Goal: Transaction & Acquisition: Purchase product/service

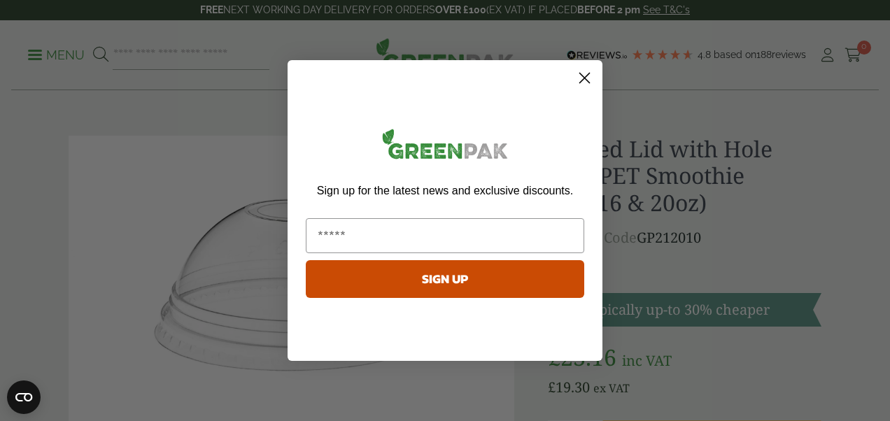
click at [586, 85] on circle "Close dialog" at bounding box center [584, 77] width 23 height 23
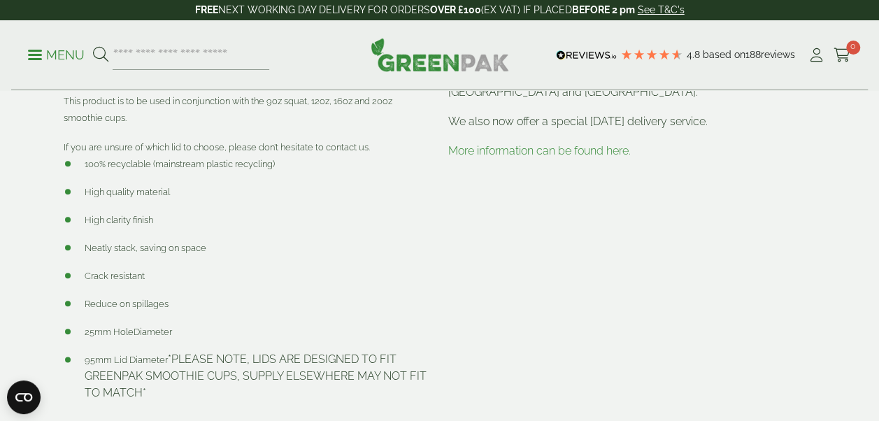
scroll to position [630, 0]
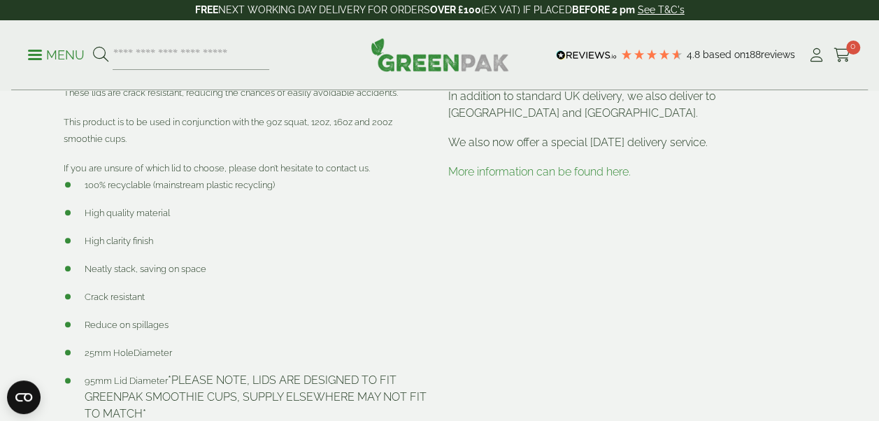
click at [501, 168] on link "More information can be found here." at bounding box center [539, 171] width 183 height 13
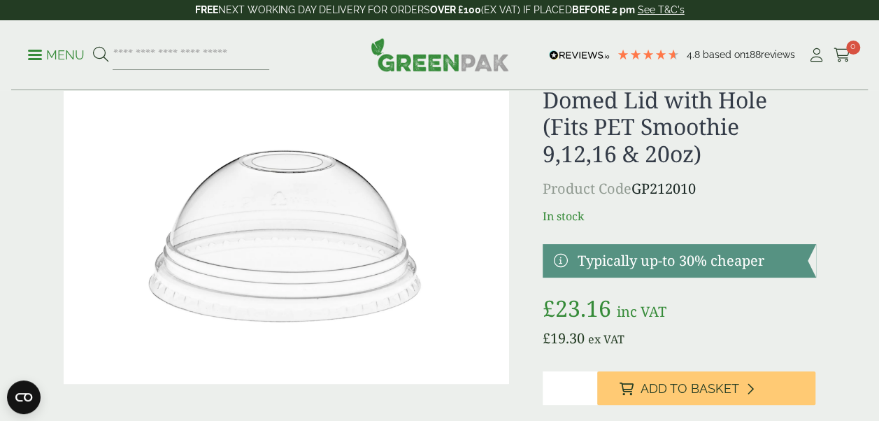
scroll to position [70, 0]
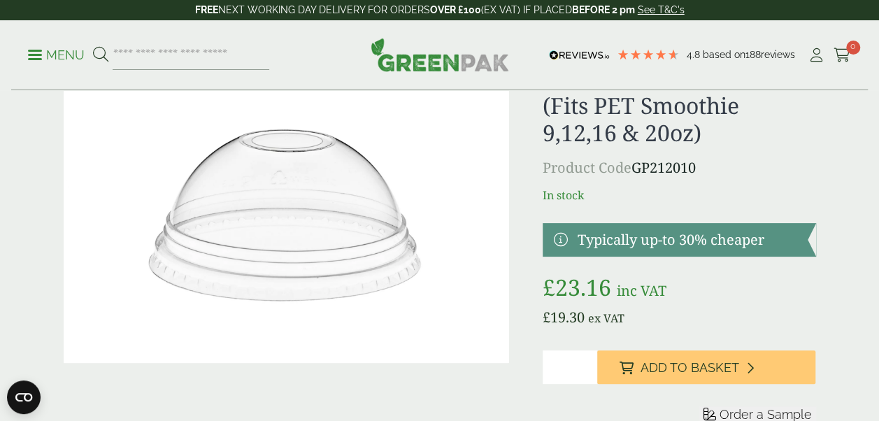
click at [383, 175] on img at bounding box center [287, 214] width 446 height 297
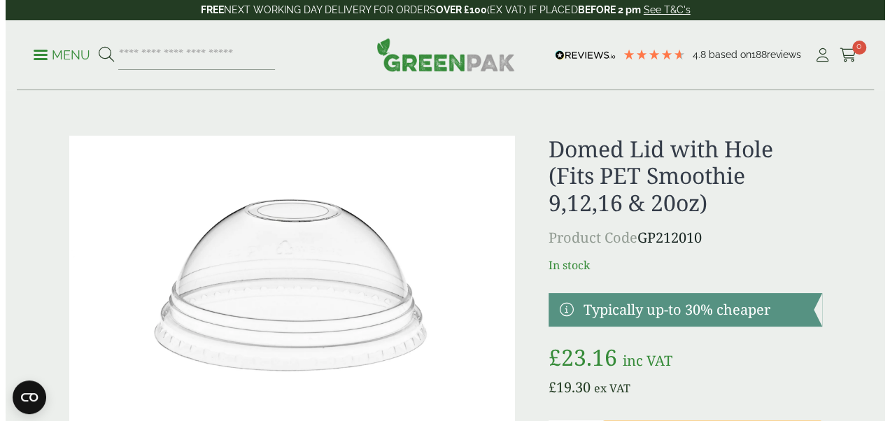
scroll to position [0, 0]
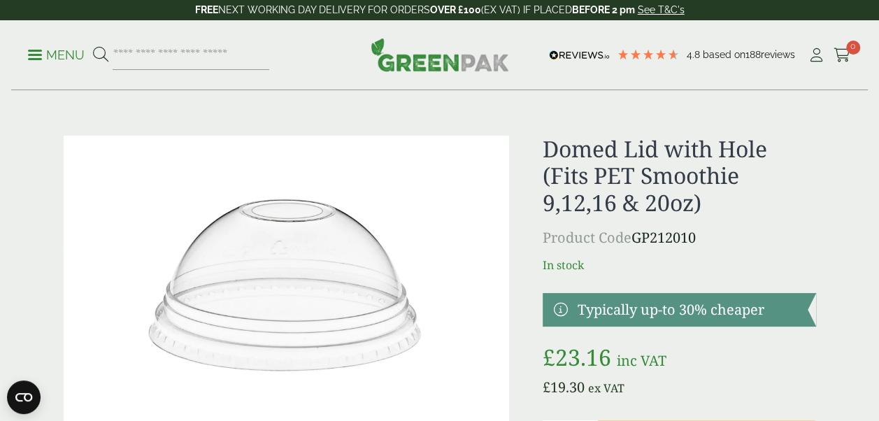
click at [33, 52] on p "Menu" at bounding box center [56, 55] width 57 height 17
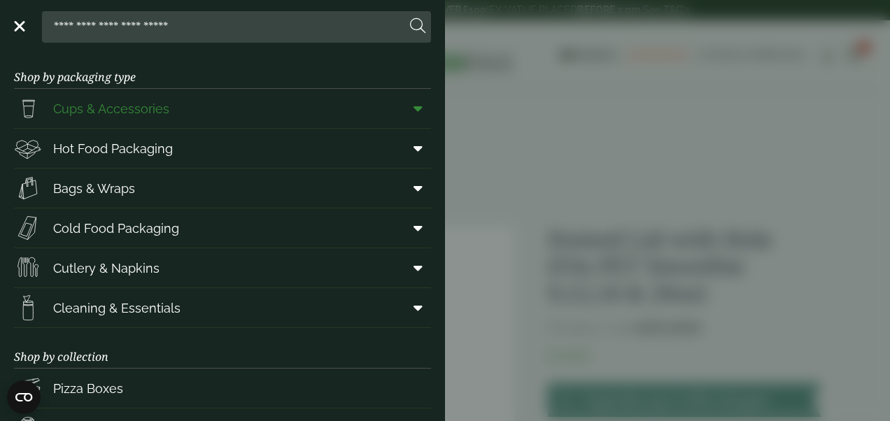
click at [115, 111] on span "Cups & Accessories" at bounding box center [111, 108] width 116 height 19
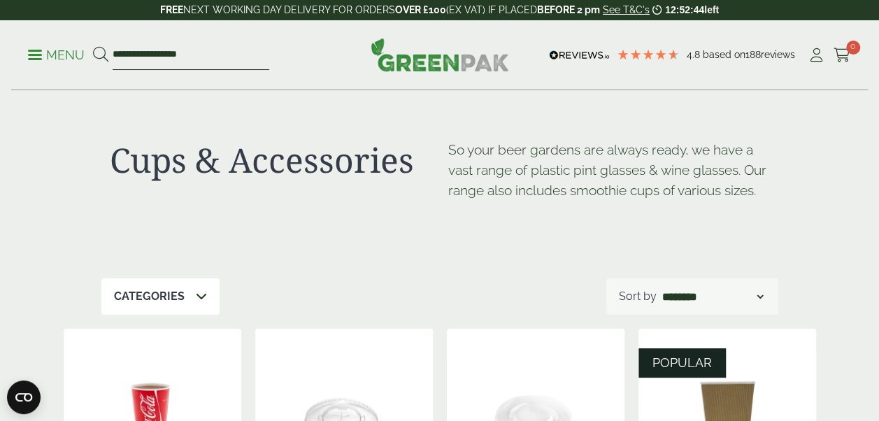
click at [218, 48] on input "**********" at bounding box center [191, 55] width 157 height 29
click at [189, 64] on input "**********" at bounding box center [191, 55] width 157 height 29
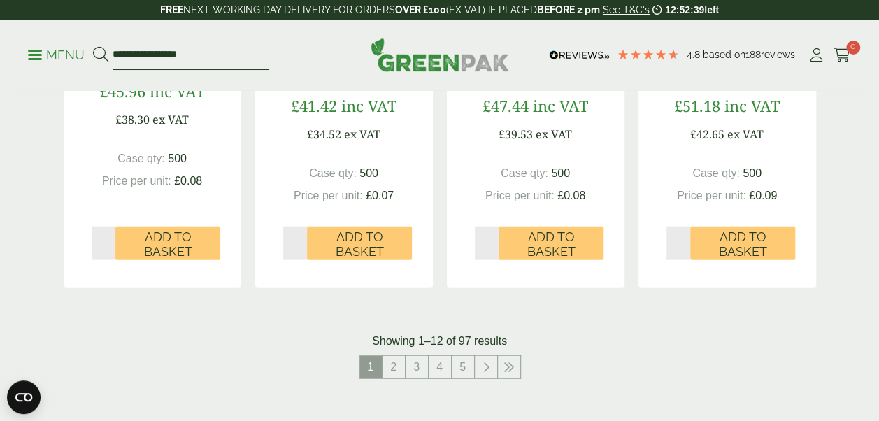
scroll to position [1439, 0]
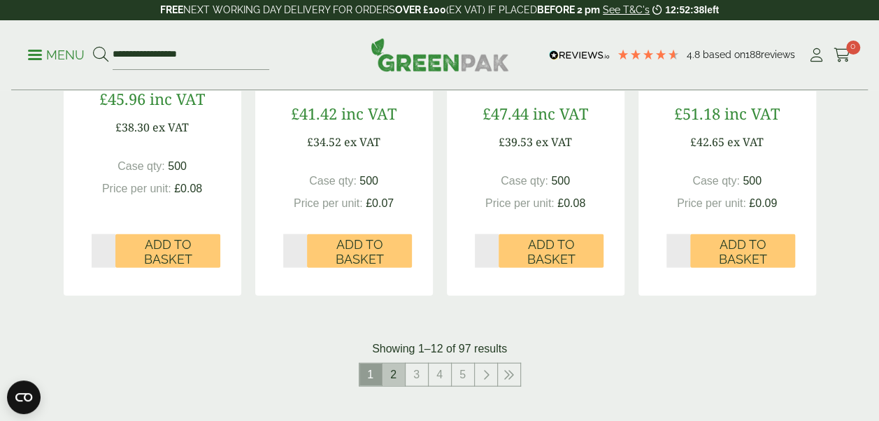
click at [395, 373] on link "2" at bounding box center [394, 375] width 22 height 22
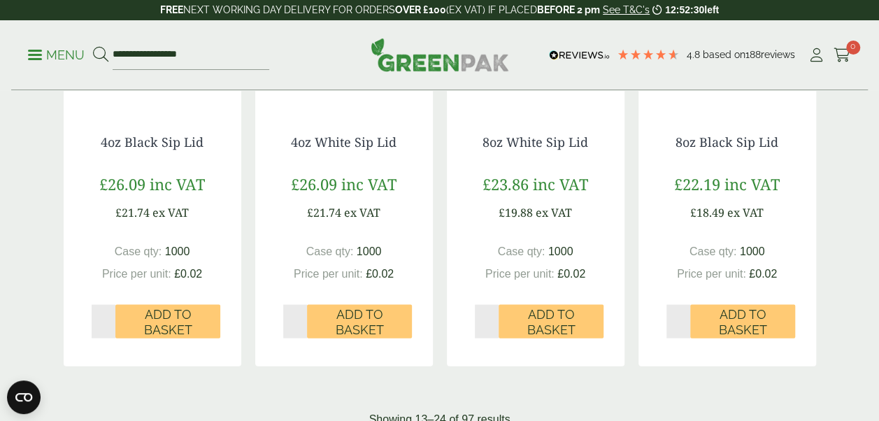
scroll to position [1509, 0]
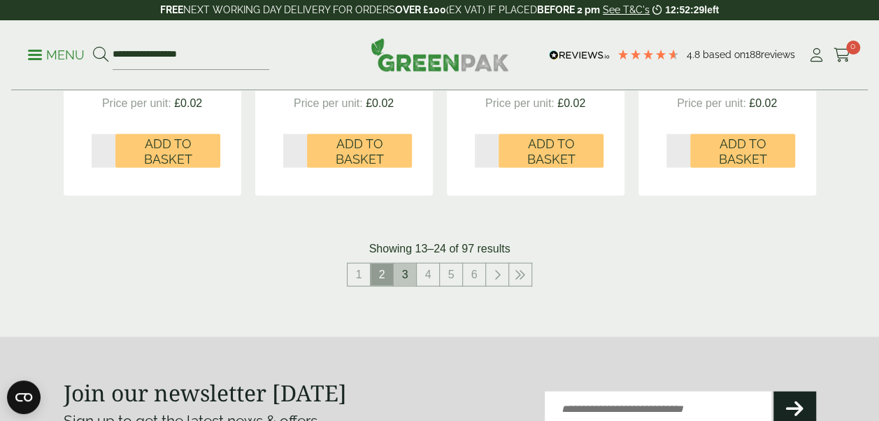
click at [406, 274] on link "3" at bounding box center [405, 275] width 22 height 22
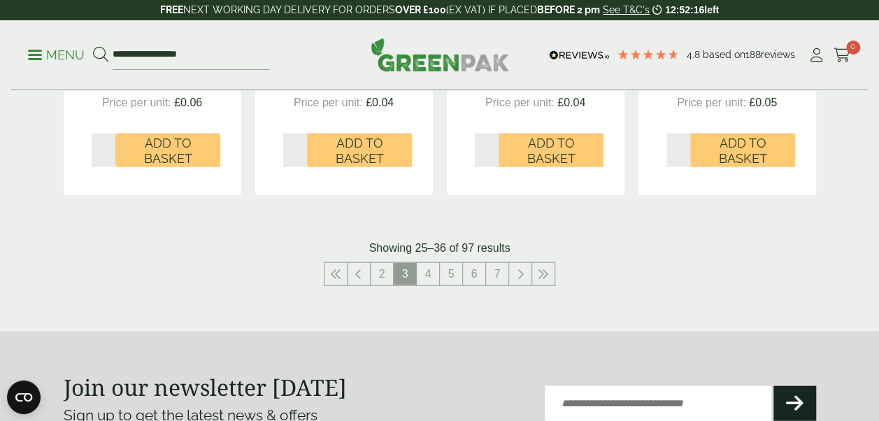
scroll to position [1509, 0]
click at [425, 281] on link "4" at bounding box center [428, 275] width 22 height 22
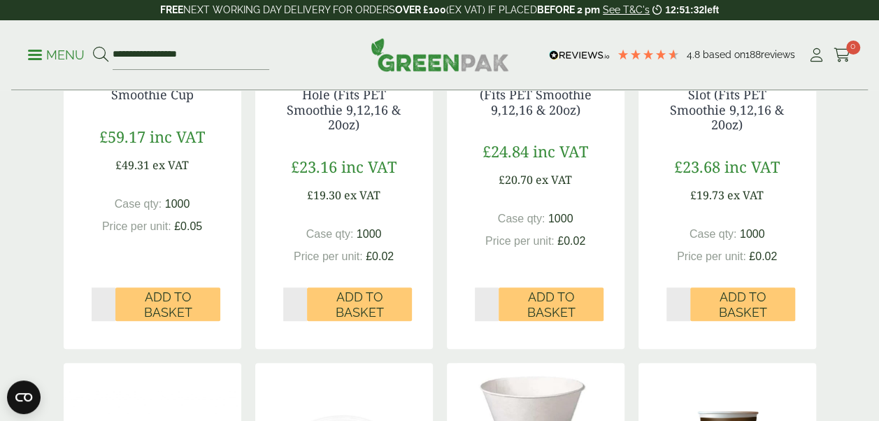
scroll to position [320, 0]
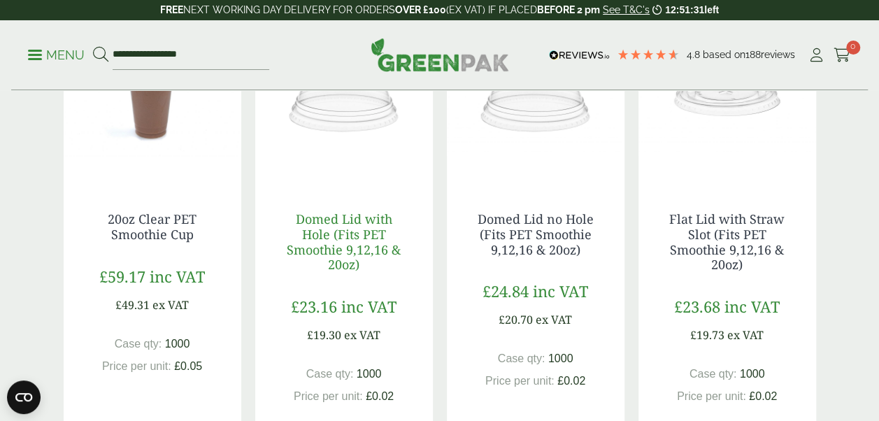
click at [359, 224] on link "Domed Lid with Hole (Fits PET Smoothie 9,12,16 & 20oz)" at bounding box center [344, 242] width 114 height 62
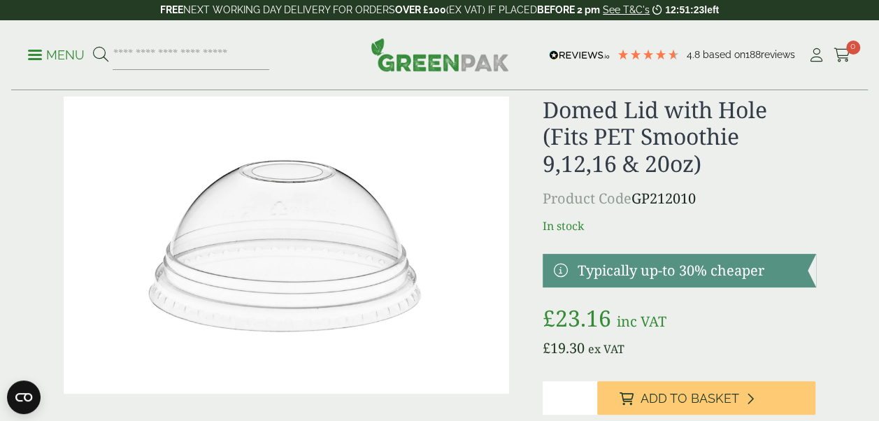
scroll to position [140, 0]
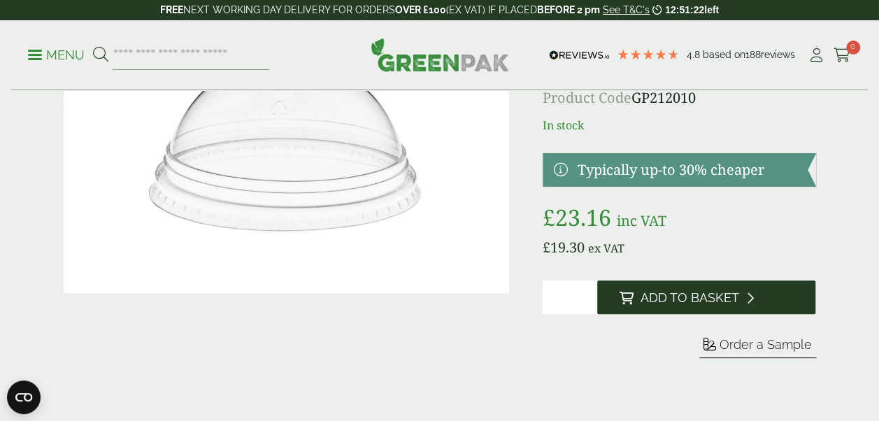
click at [658, 298] on span "Add to Basket" at bounding box center [690, 297] width 99 height 15
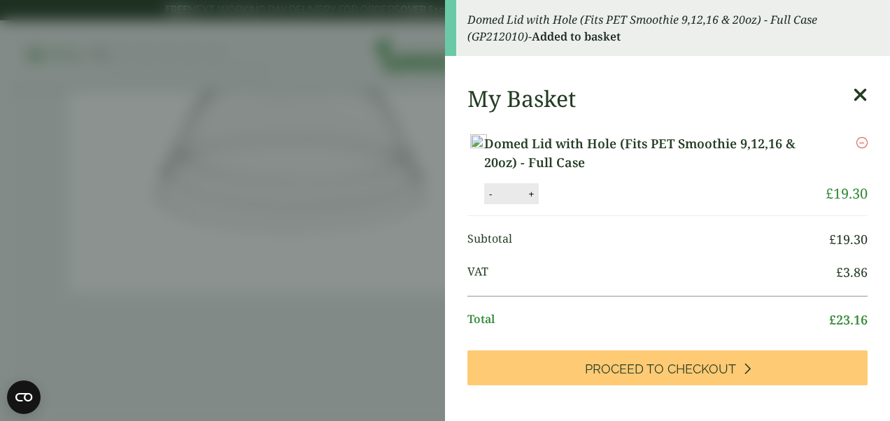
click at [388, 253] on aside "Domed Lid with Hole (Fits PET Smoothie 9,12,16 & 20oz) - Full Case (GP212010) -…" at bounding box center [445, 210] width 890 height 421
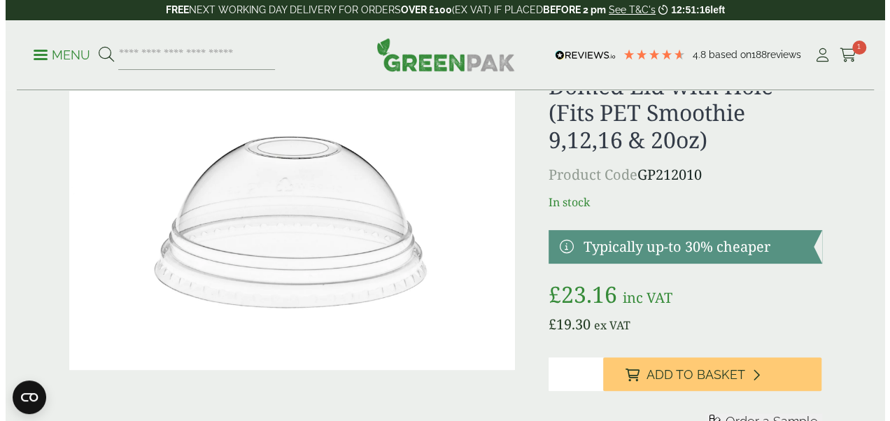
scroll to position [0, 0]
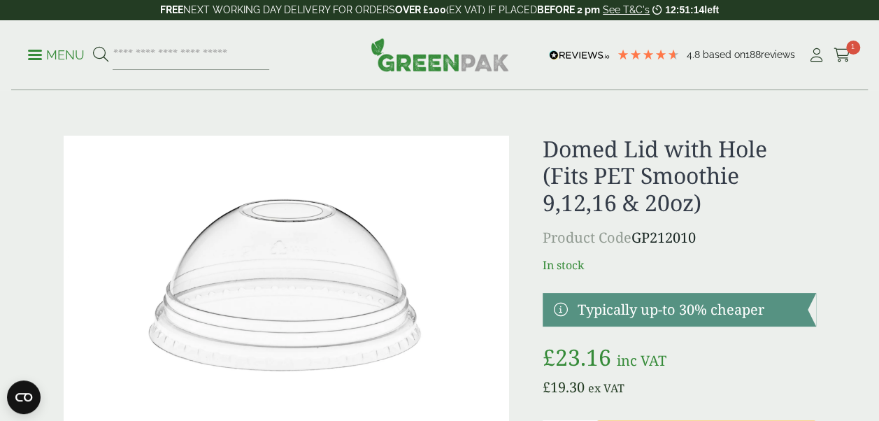
click at [38, 53] on p "Menu" at bounding box center [56, 55] width 57 height 17
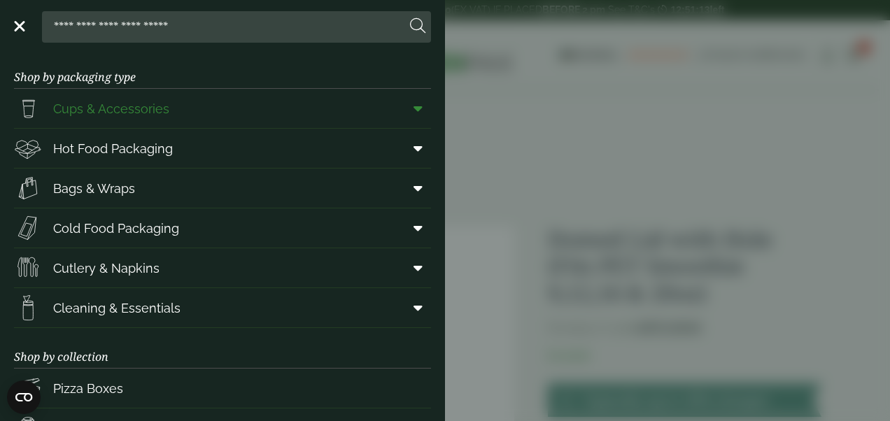
click at [87, 111] on span "Cups & Accessories" at bounding box center [111, 108] width 116 height 19
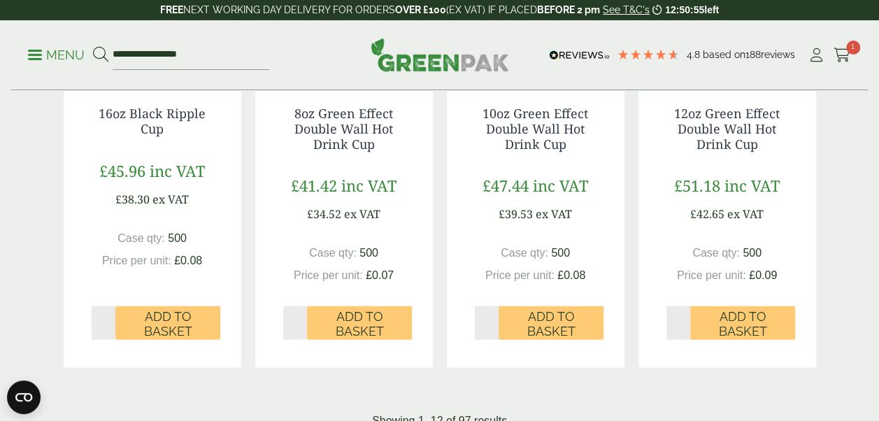
scroll to position [1539, 0]
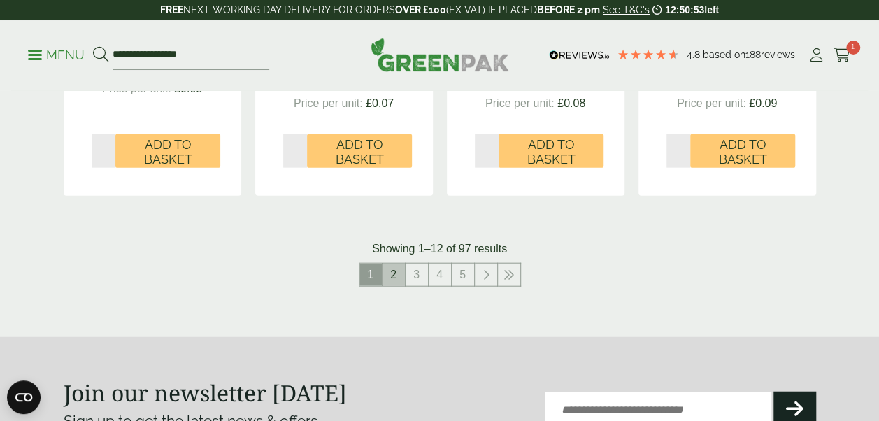
click at [393, 274] on link "2" at bounding box center [394, 275] width 22 height 22
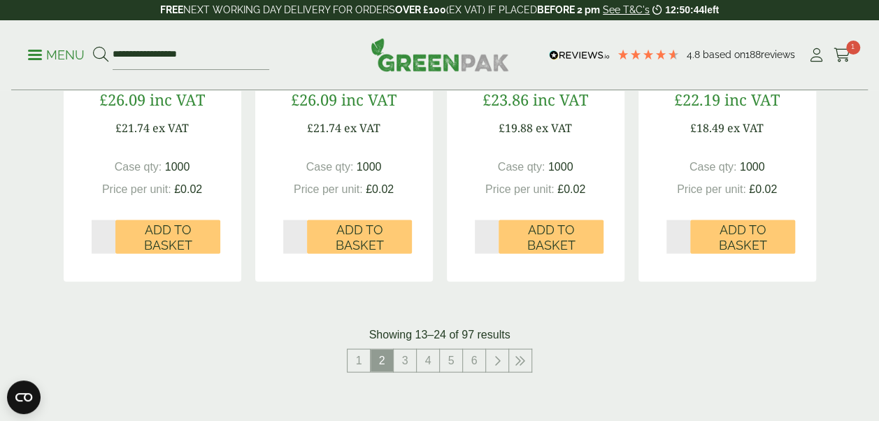
scroll to position [1539, 0]
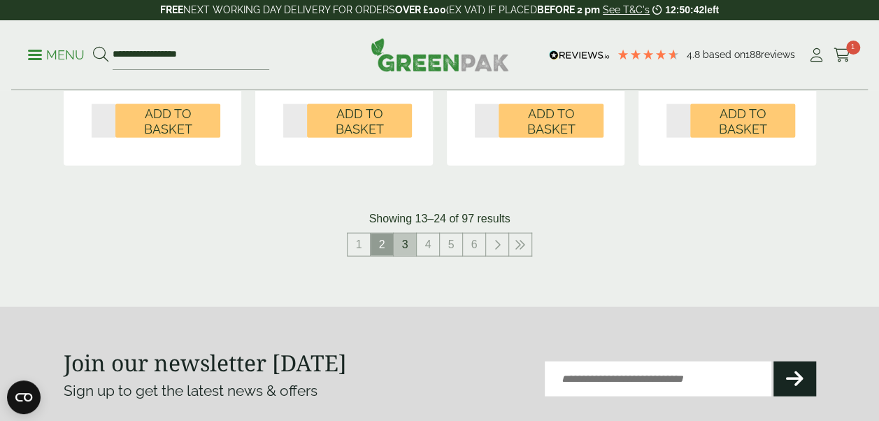
click at [409, 246] on link "3" at bounding box center [405, 245] width 22 height 22
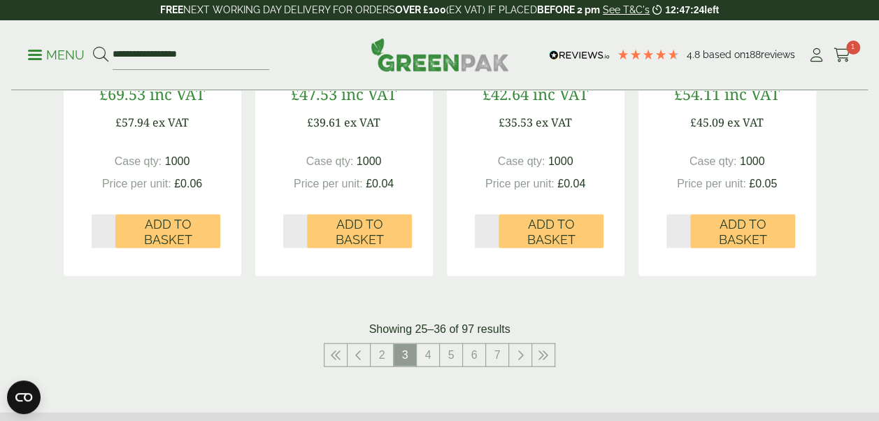
scroll to position [1469, 0]
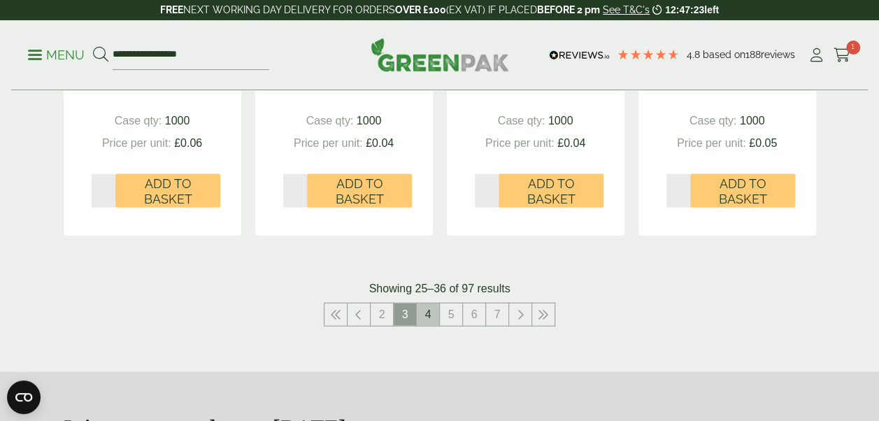
click at [436, 310] on link "4" at bounding box center [428, 315] width 22 height 22
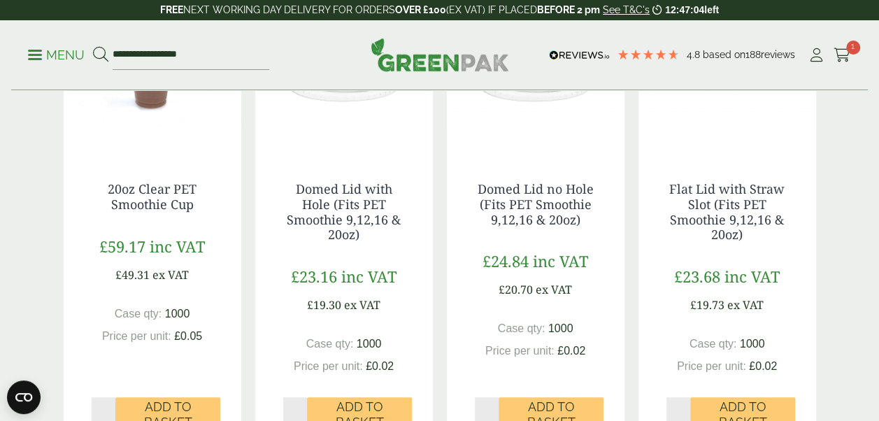
scroll to position [210, 0]
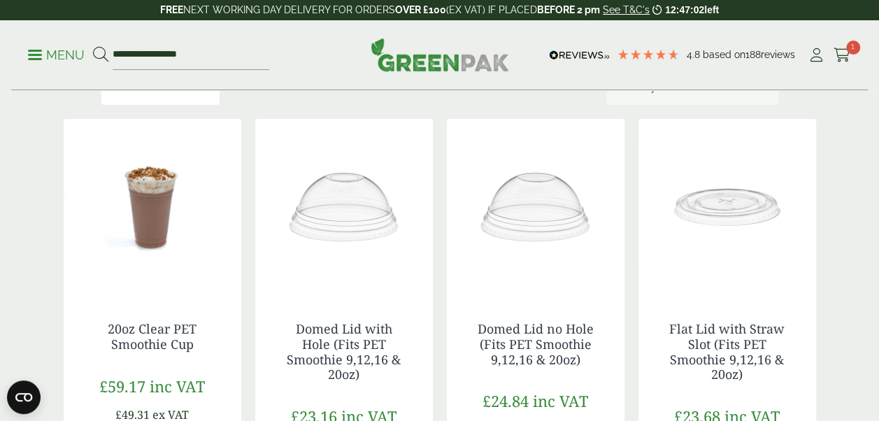
click at [152, 212] on img at bounding box center [153, 206] width 178 height 175
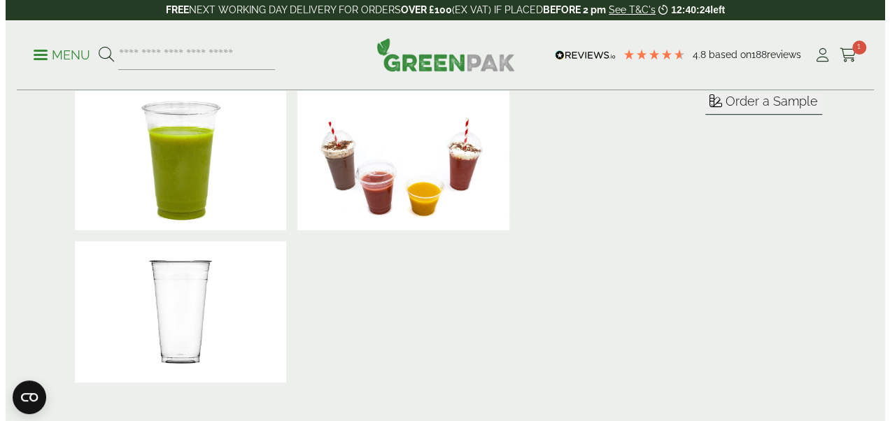
scroll to position [210, 0]
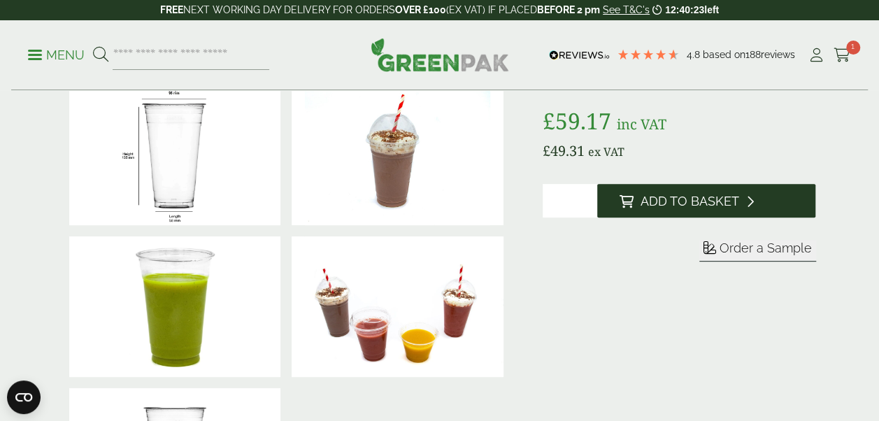
click at [667, 195] on span "Add to Basket" at bounding box center [690, 201] width 99 height 15
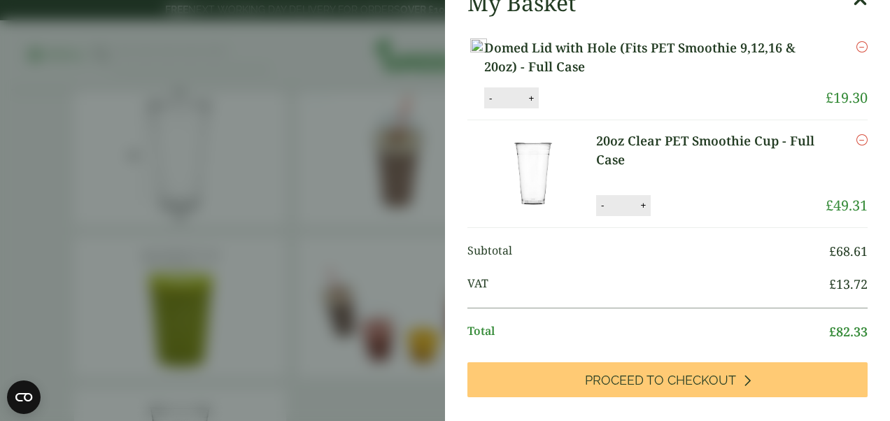
scroll to position [0, 0]
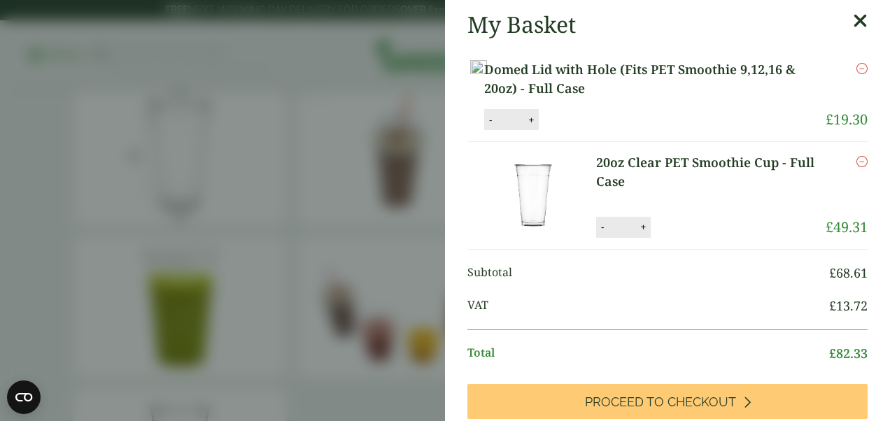
click at [721, 176] on link "20oz Clear PET Smoothie Cup - Full Case" at bounding box center [710, 172] width 229 height 38
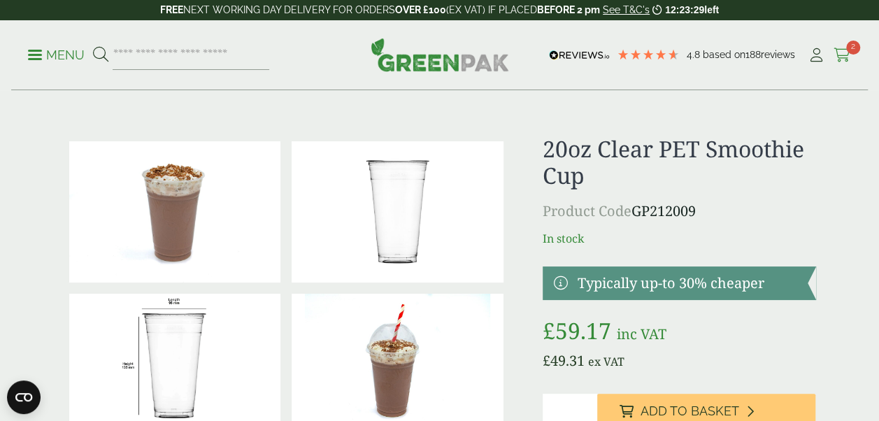
click at [844, 55] on icon at bounding box center [842, 55] width 17 height 14
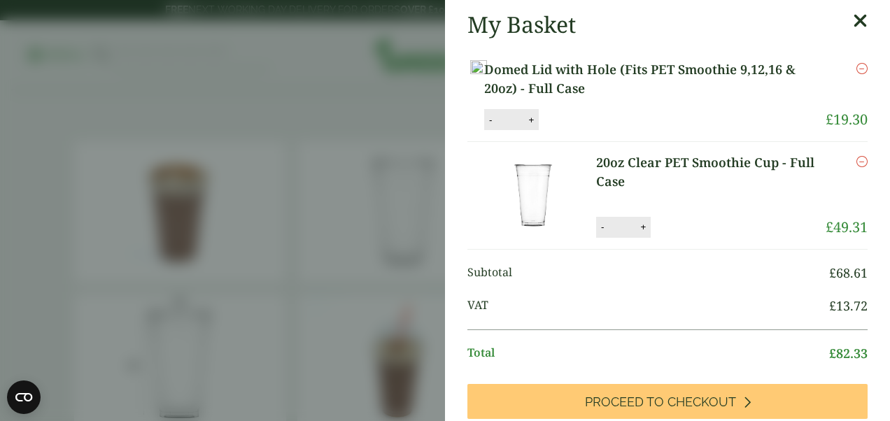
click at [853, 24] on icon at bounding box center [860, 21] width 15 height 20
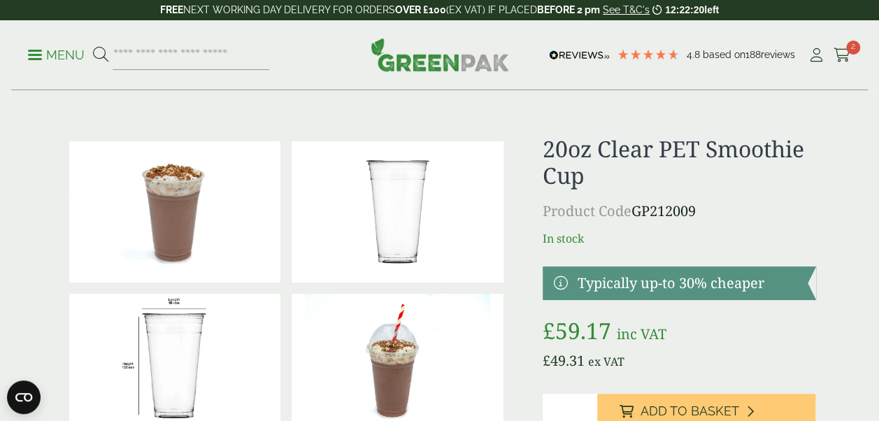
click at [50, 52] on p "Menu" at bounding box center [56, 55] width 57 height 17
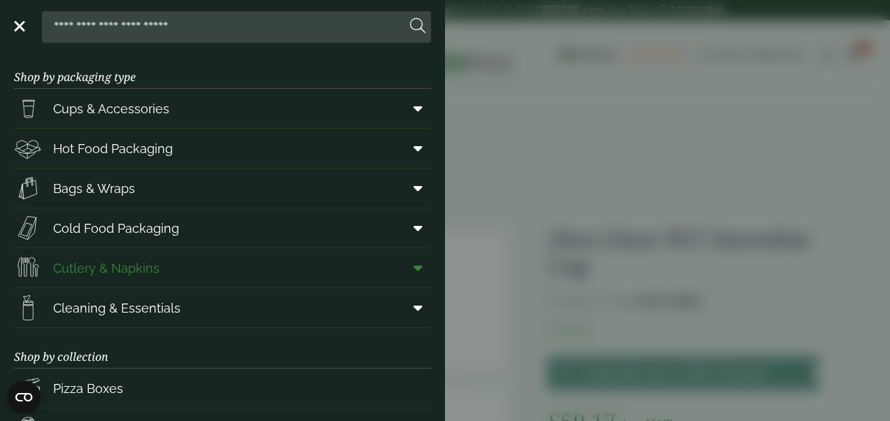
click at [129, 266] on span "Cutlery & Napkins" at bounding box center [106, 268] width 106 height 19
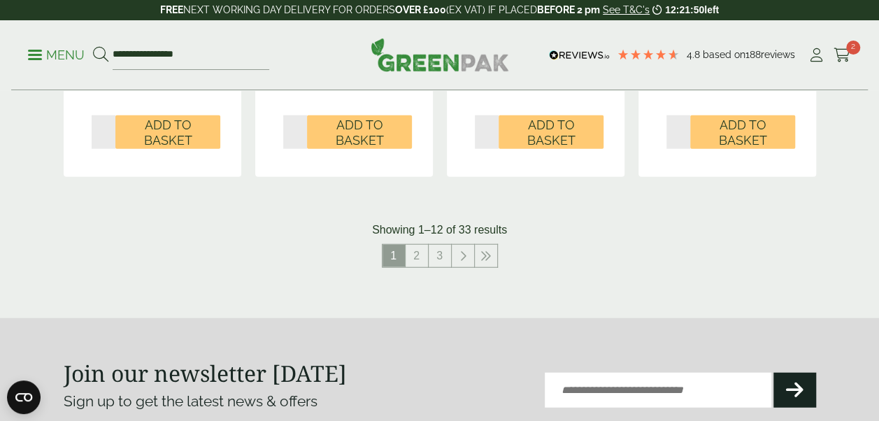
scroll to position [1679, 0]
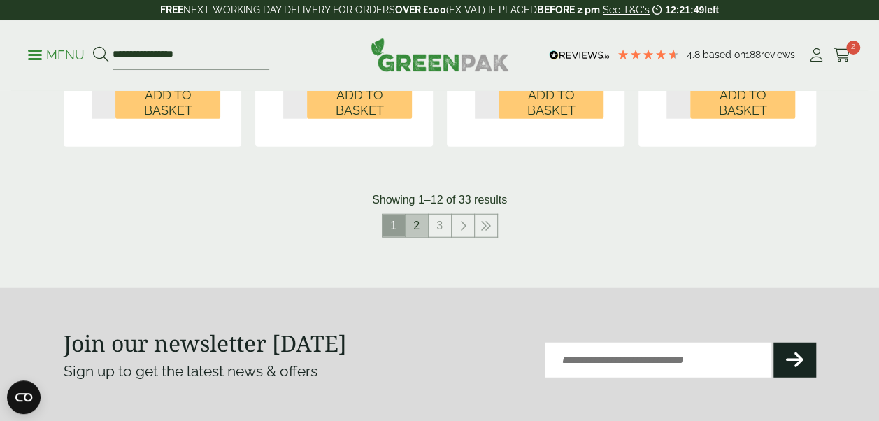
click at [427, 231] on link "2" at bounding box center [417, 226] width 22 height 22
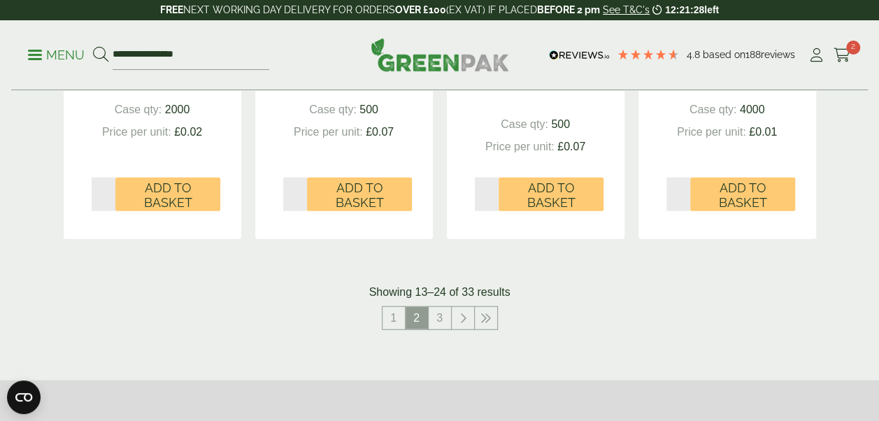
scroll to position [1679, 0]
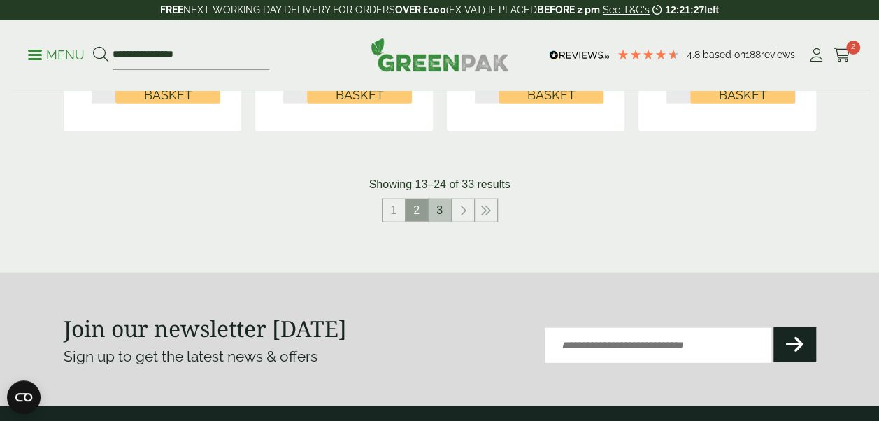
click at [442, 206] on link "3" at bounding box center [440, 210] width 22 height 22
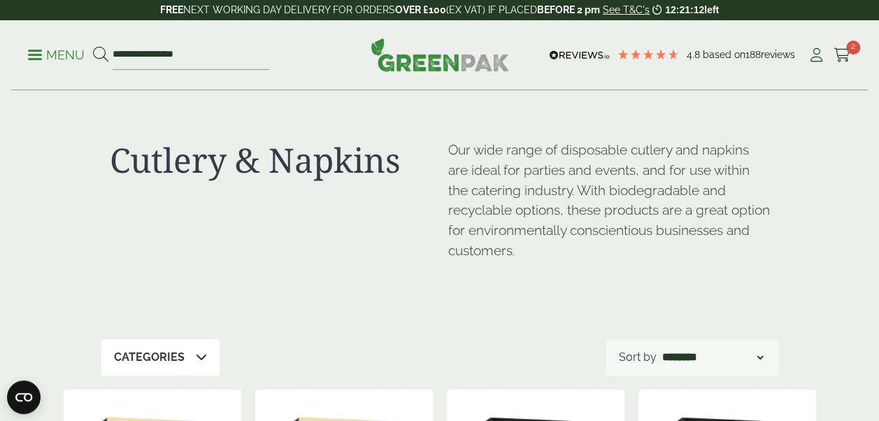
click at [38, 52] on p "Menu" at bounding box center [56, 55] width 57 height 17
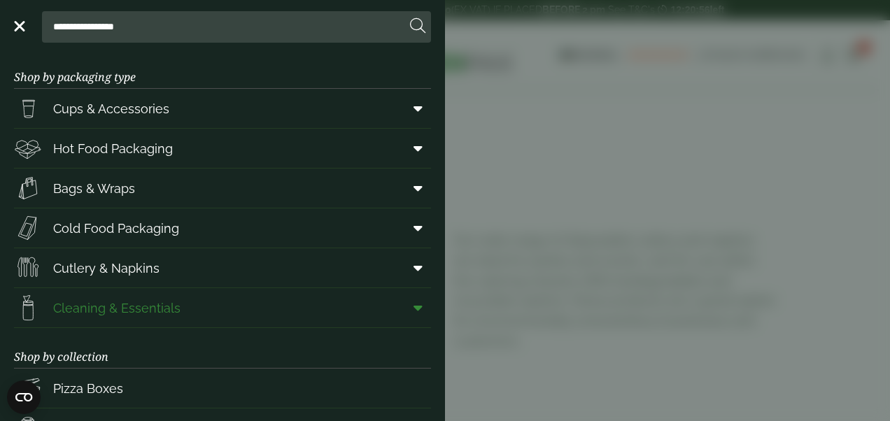
click at [130, 303] on span "Cleaning & Essentials" at bounding box center [116, 308] width 127 height 19
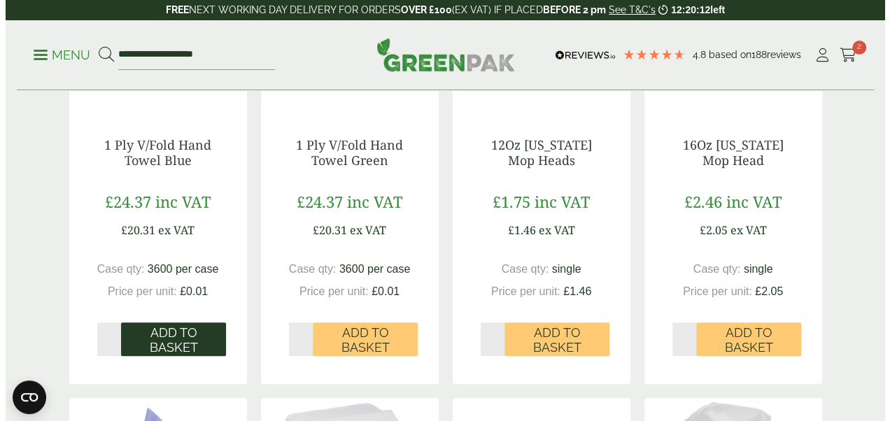
scroll to position [490, 0]
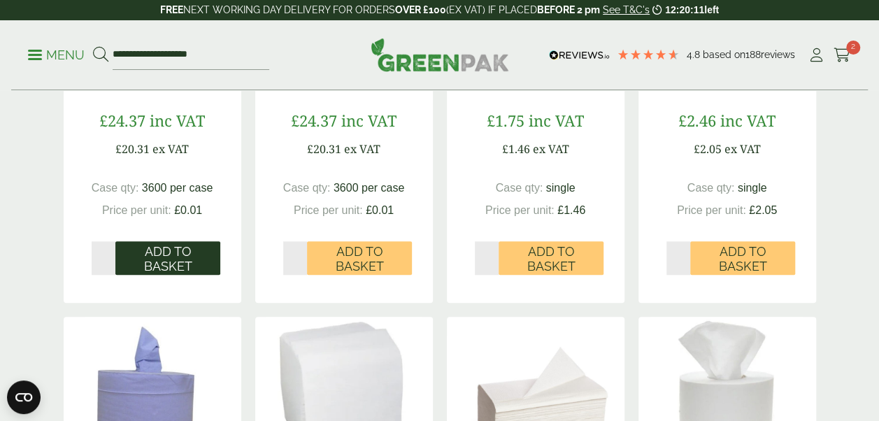
click at [188, 271] on span "Add to Basket" at bounding box center [167, 259] width 85 height 30
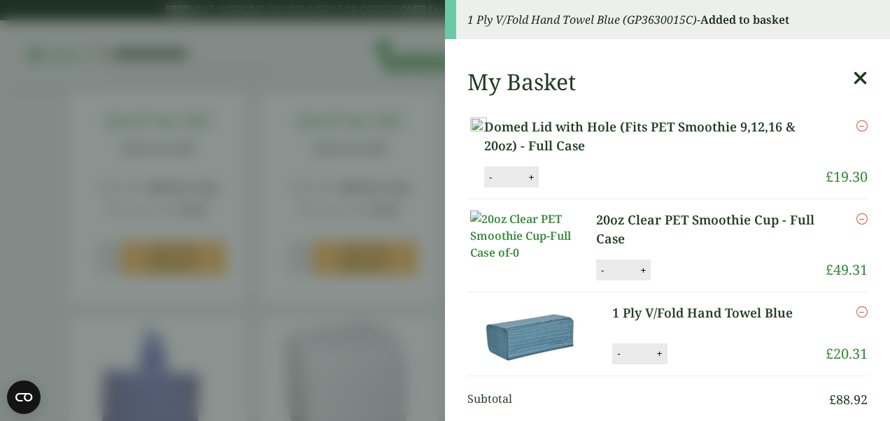
click at [853, 74] on icon at bounding box center [860, 79] width 15 height 20
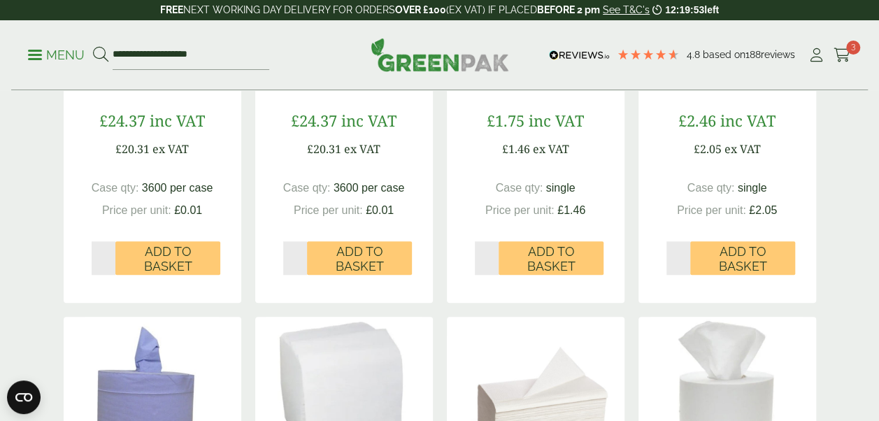
click at [27, 57] on div "**********" at bounding box center [439, 55] width 857 height 70
click at [41, 57] on link "Menu" at bounding box center [56, 54] width 57 height 14
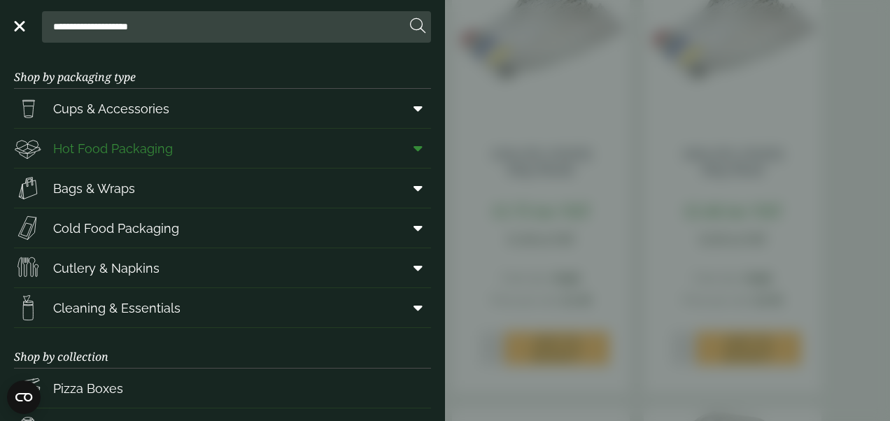
click at [414, 150] on icon at bounding box center [418, 148] width 9 height 14
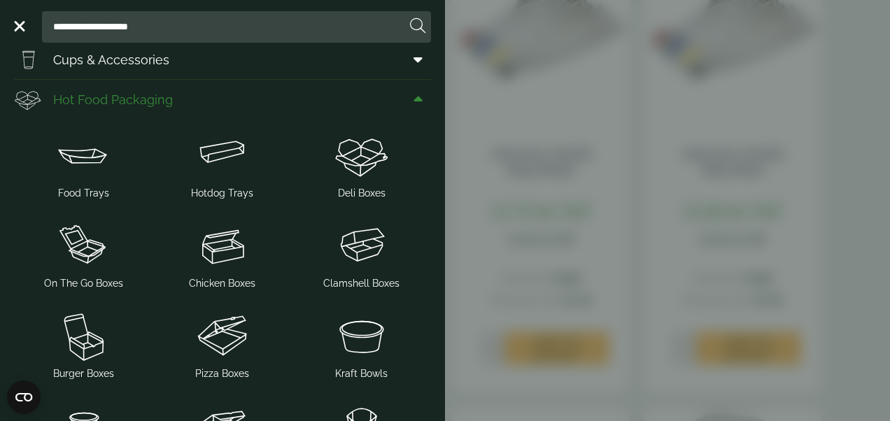
scroll to position [70, 0]
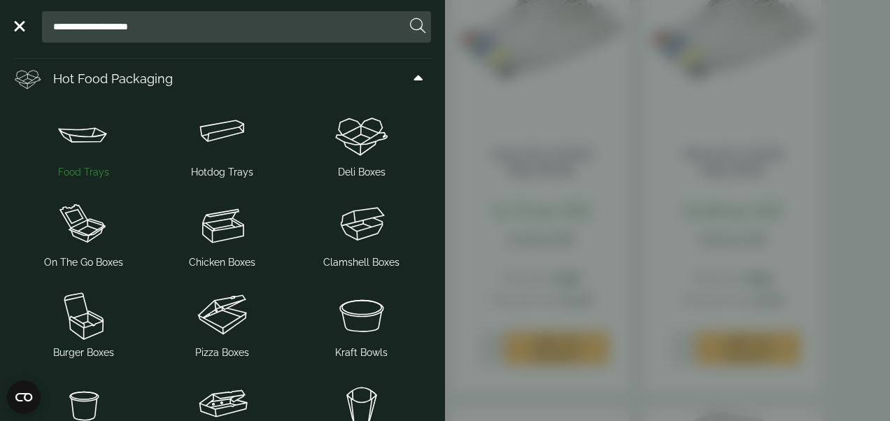
click at [97, 141] on img at bounding box center [84, 134] width 128 height 56
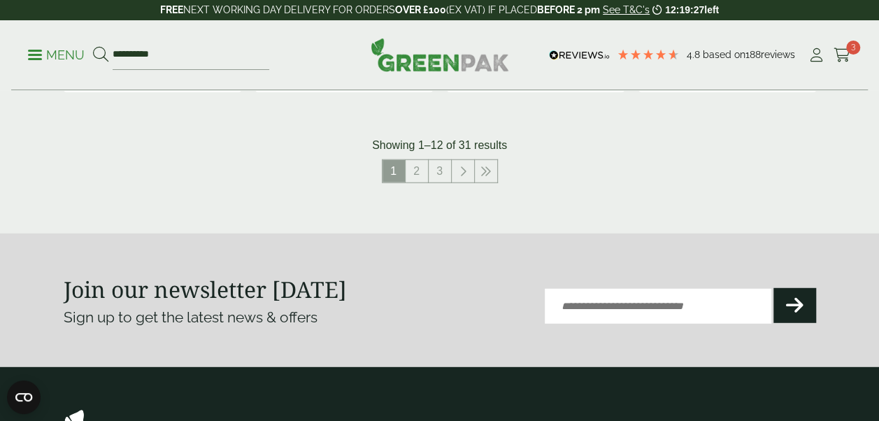
scroll to position [1749, 0]
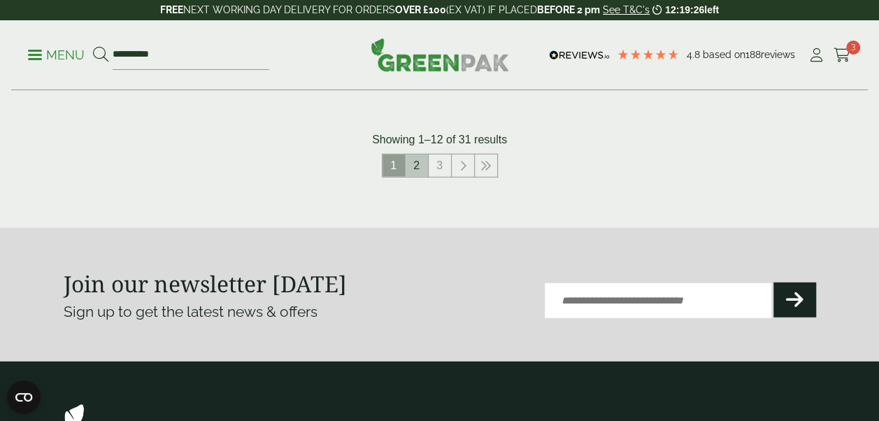
click at [421, 165] on link "2" at bounding box center [417, 166] width 22 height 22
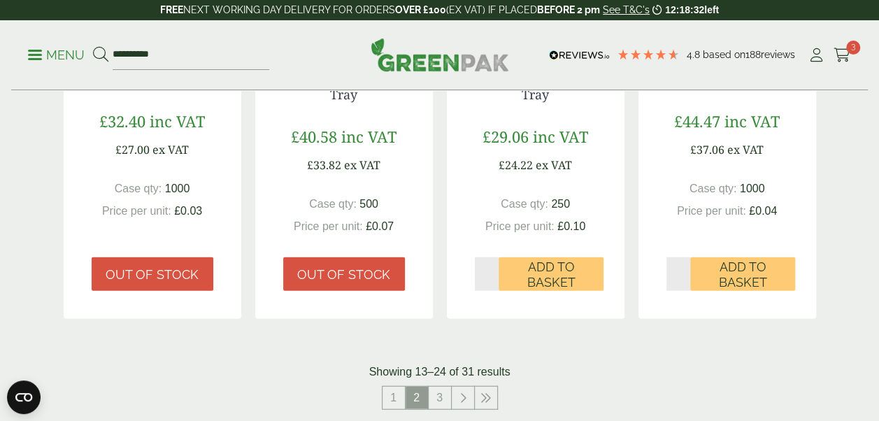
scroll to position [1539, 0]
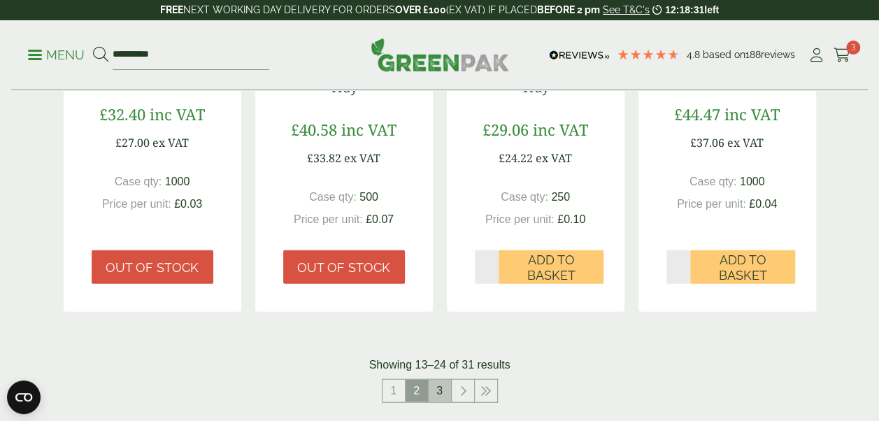
click at [433, 380] on link "3" at bounding box center [440, 391] width 22 height 22
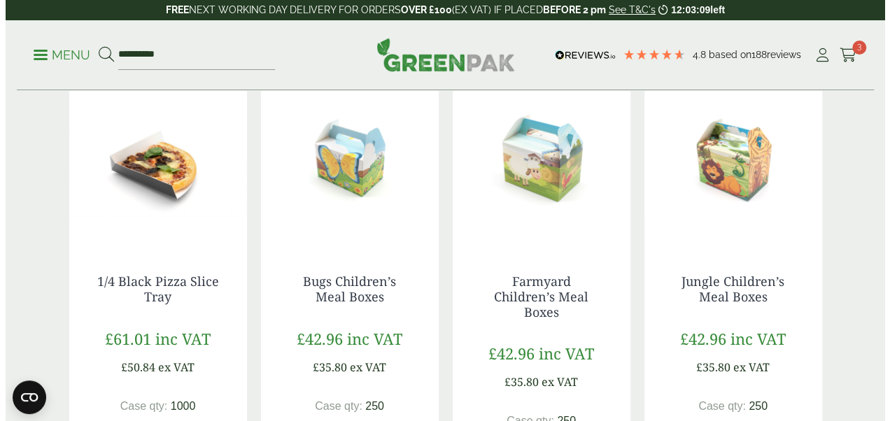
scroll to position [280, 0]
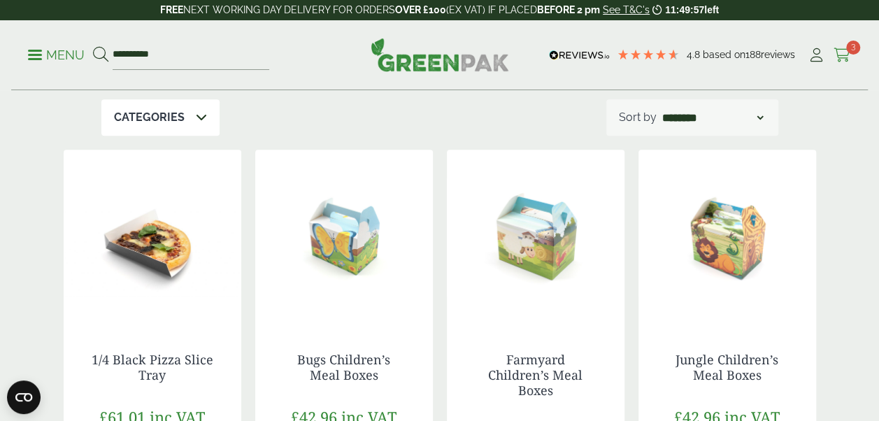
click at [849, 48] on span "3" at bounding box center [854, 48] width 14 height 14
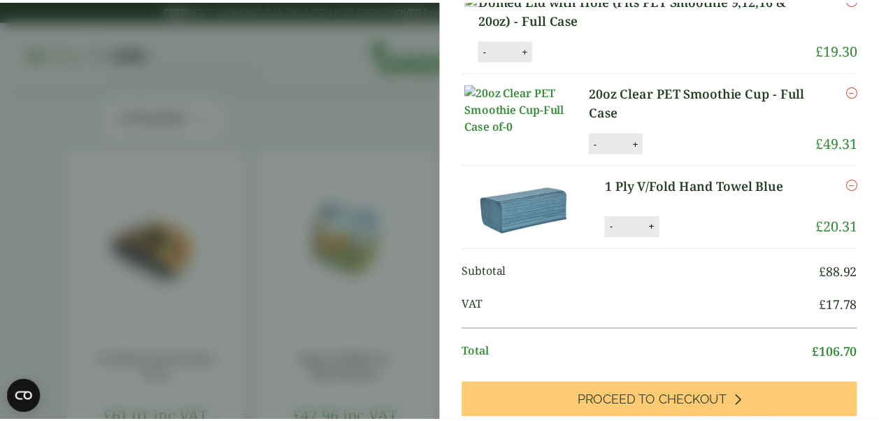
scroll to position [0, 0]
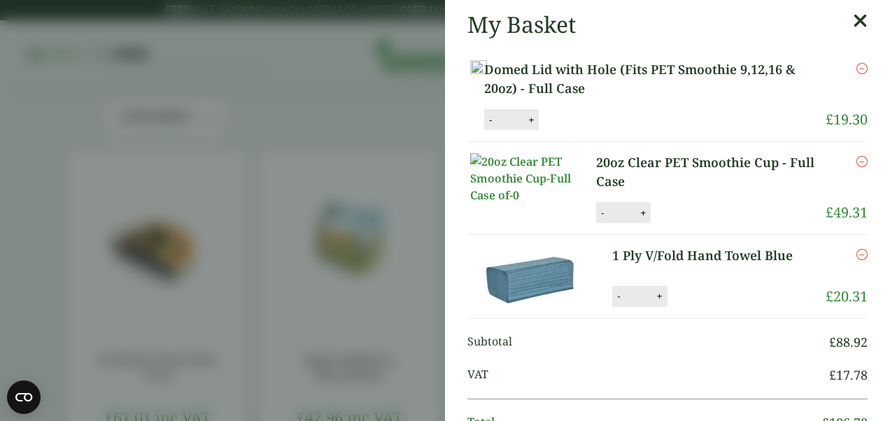
drag, startPoint x: 840, startPoint y: 20, endPoint x: 676, endPoint y: 56, distance: 168.4
click at [853, 20] on icon at bounding box center [860, 21] width 15 height 20
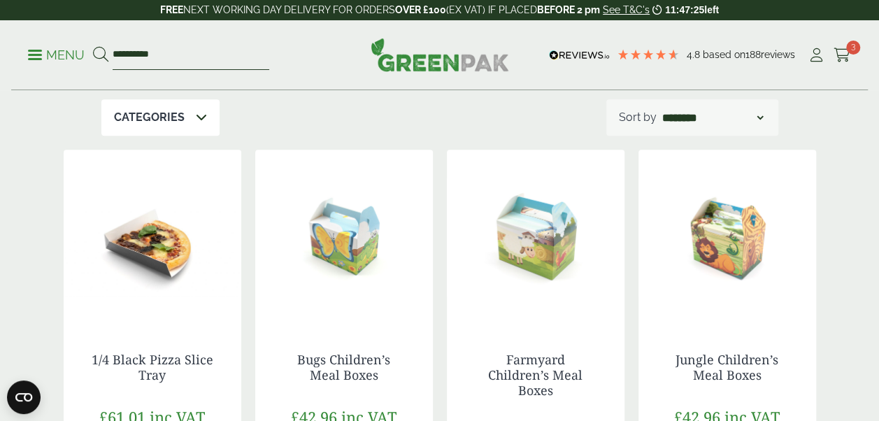
click at [198, 55] on input "**********" at bounding box center [191, 55] width 157 height 29
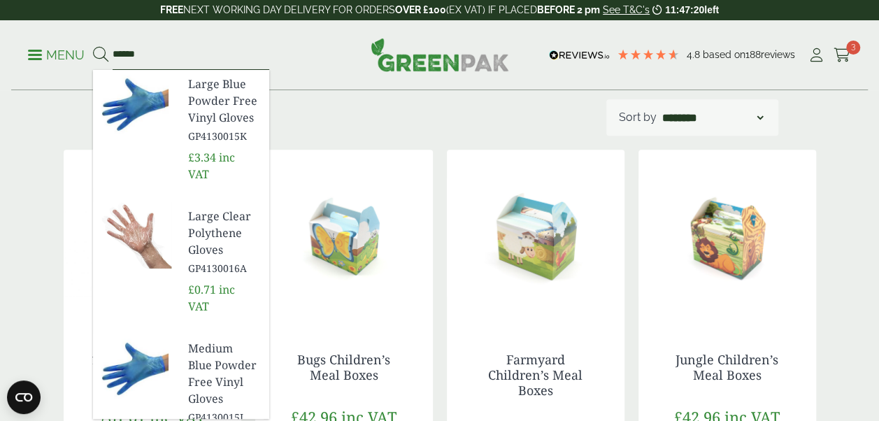
type input "******"
click at [93, 46] on button at bounding box center [100, 55] width 15 height 18
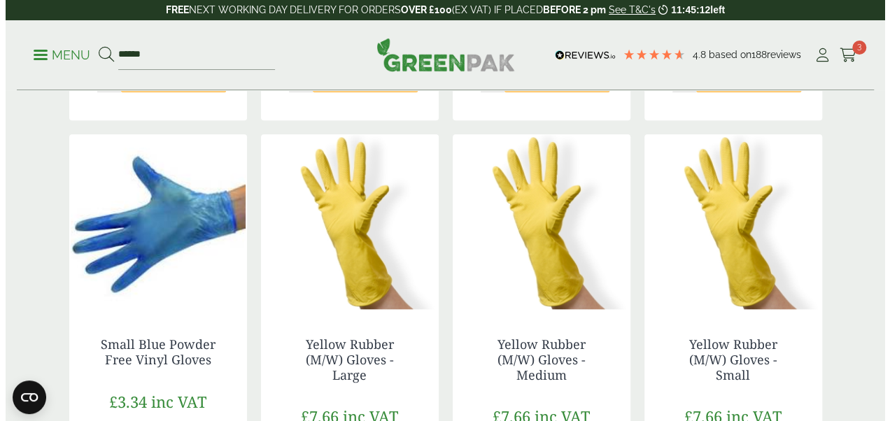
scroll to position [630, 0]
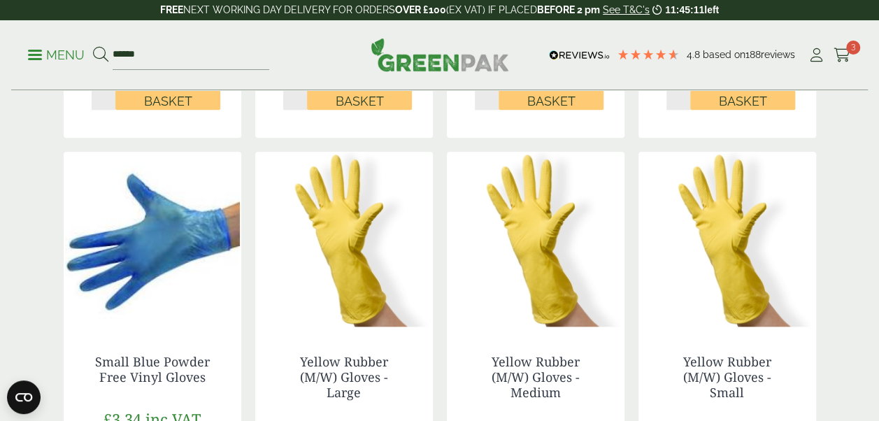
click at [35, 55] on span at bounding box center [35, 55] width 14 height 2
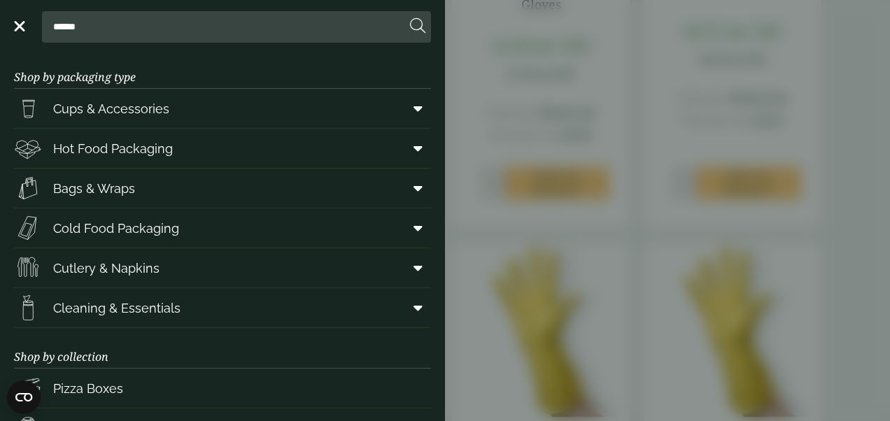
click at [638, 114] on aside "Close ****** Shop by packaging type Cups & Accessories Hot Drink Paper Cups Smo…" at bounding box center [445, 210] width 890 height 421
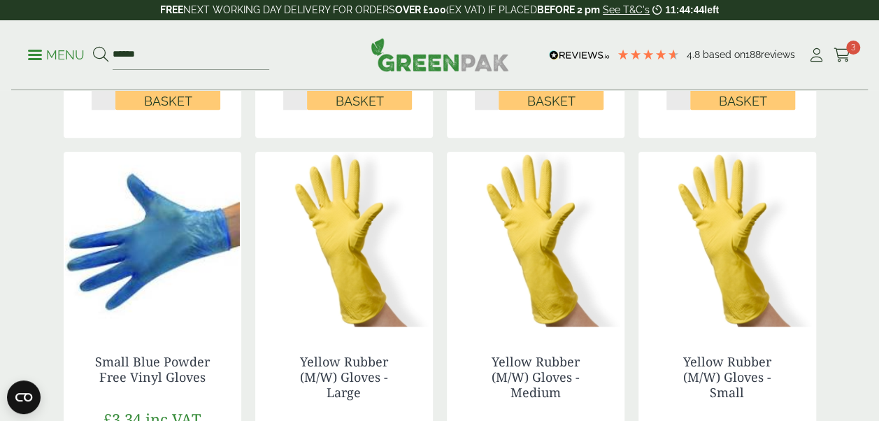
click at [28, 57] on p "Menu" at bounding box center [56, 55] width 57 height 17
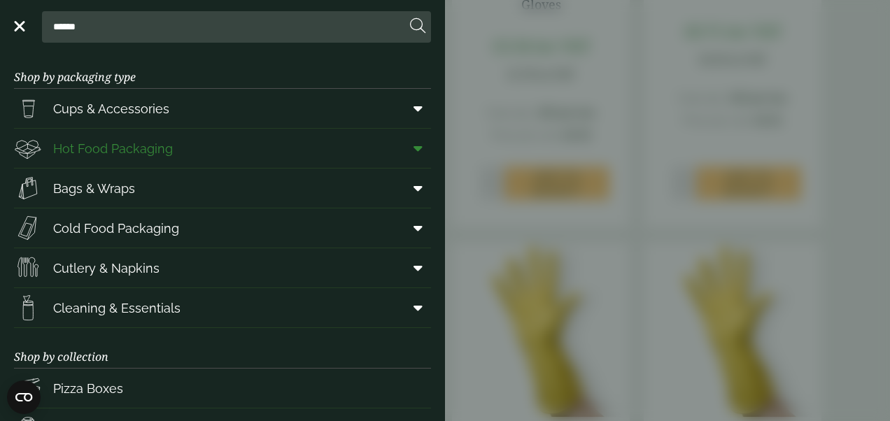
click at [414, 151] on icon at bounding box center [418, 148] width 9 height 14
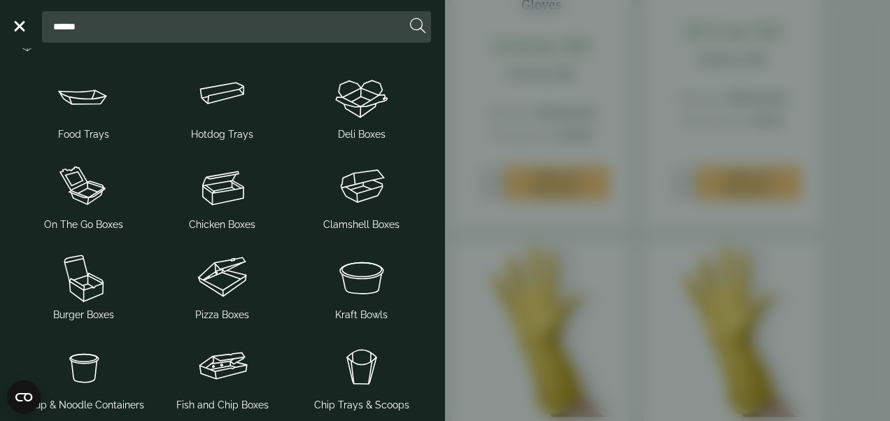
scroll to position [0, 0]
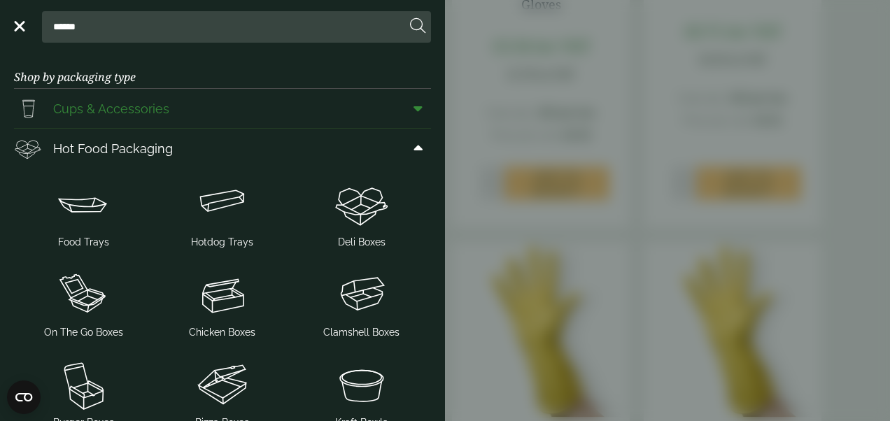
click at [400, 106] on span at bounding box center [415, 108] width 31 height 27
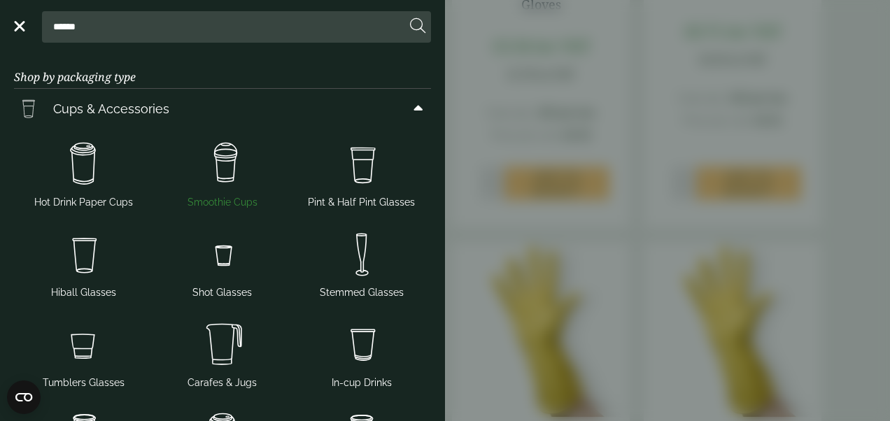
click at [234, 167] on img at bounding box center [223, 164] width 128 height 56
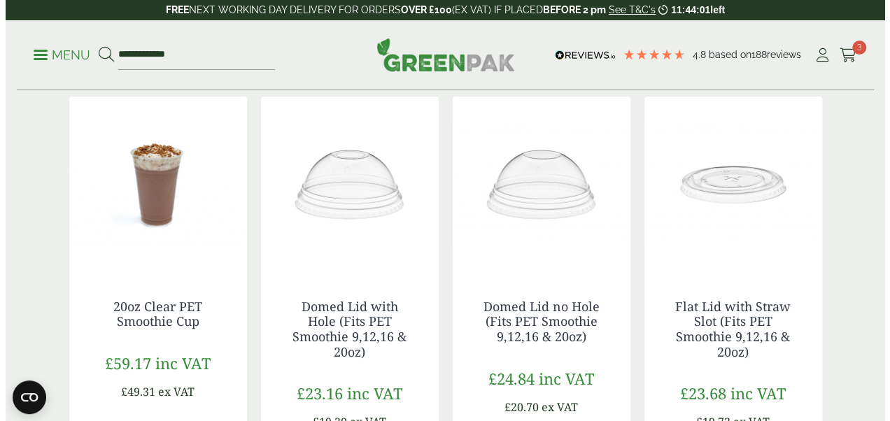
scroll to position [700, 0]
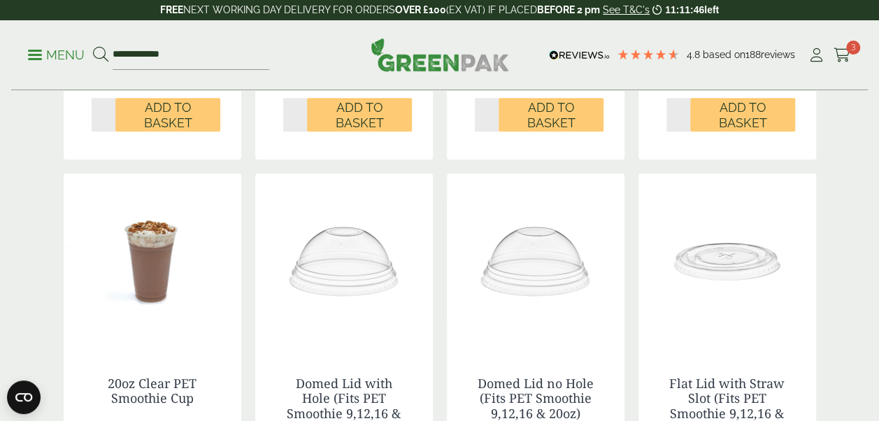
click at [360, 162] on div "7oz Clear PET Smoothie Cup £69.53 inc VAT £57.94 ex VAT Case qty: 1000 Price pe…" at bounding box center [440, 428] width 753 height 1436
click at [847, 48] on span "3" at bounding box center [854, 48] width 14 height 14
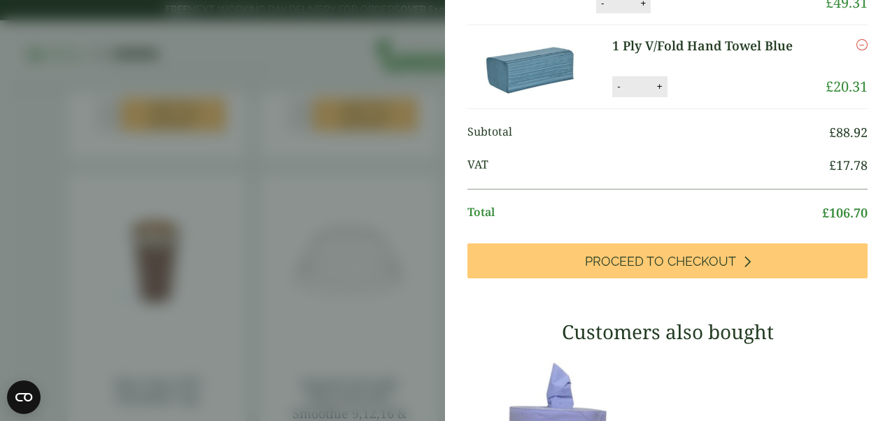
scroll to position [280, 0]
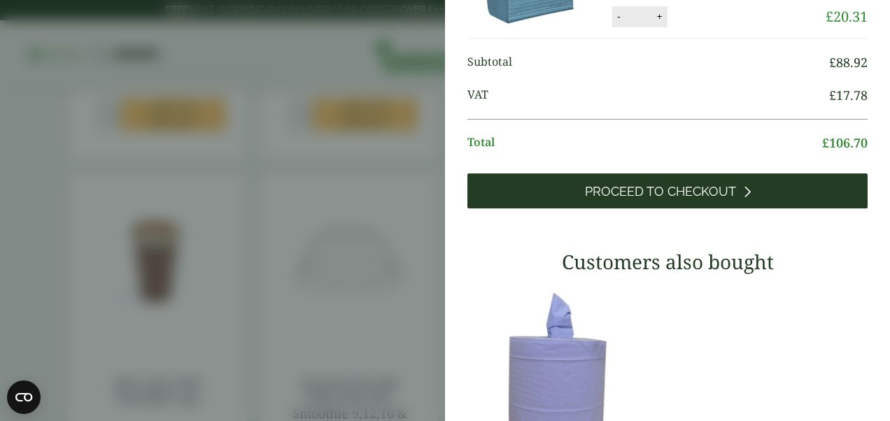
click at [743, 198] on icon at bounding box center [747, 191] width 8 height 13
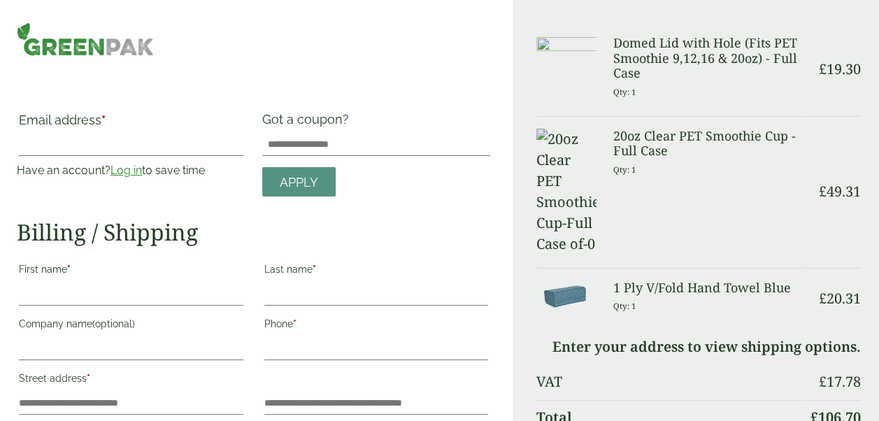
scroll to position [70, 0]
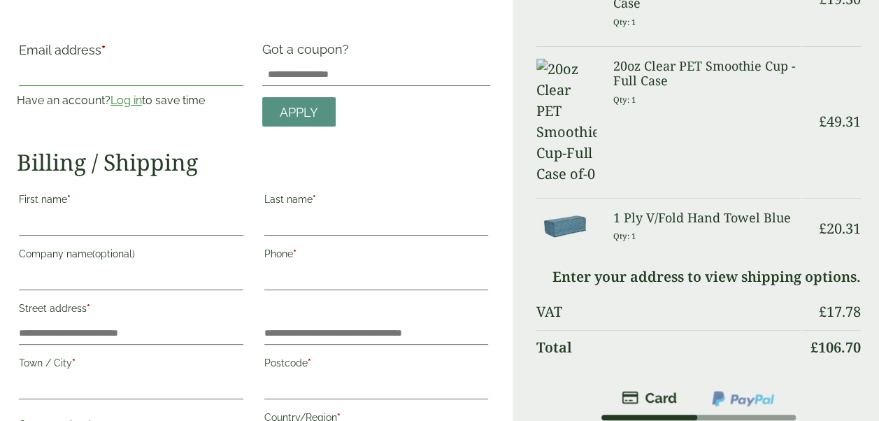
click at [142, 71] on input "Email address *" at bounding box center [131, 75] width 225 height 22
type input "**********"
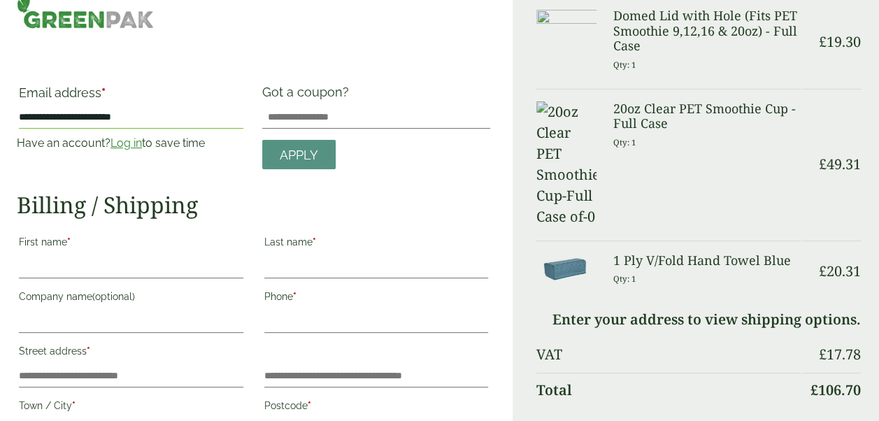
scroll to position [25, 0]
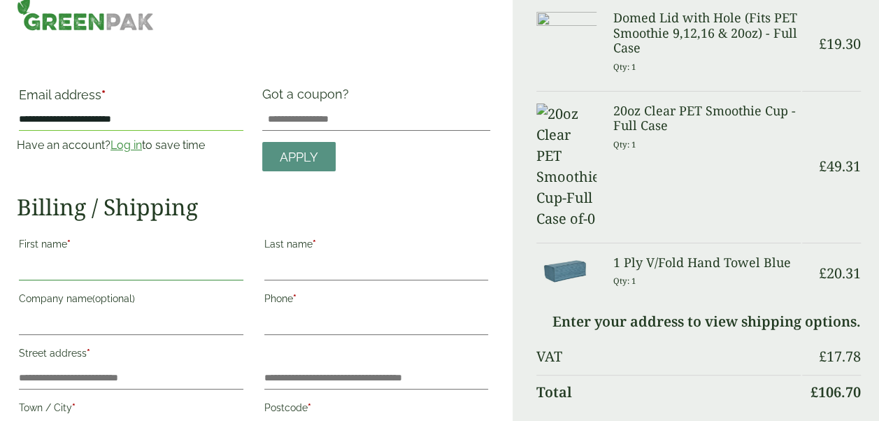
click at [122, 259] on input "First name *" at bounding box center [131, 269] width 225 height 22
type input "*******"
type input "*********"
type input "**********"
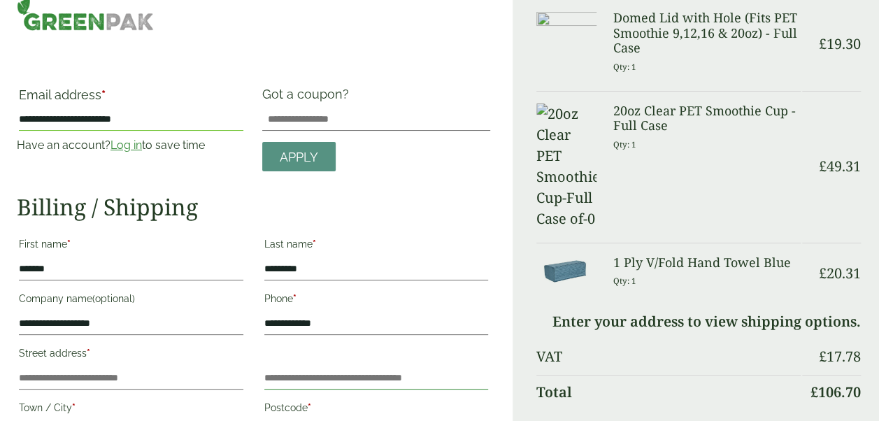
type input "**********"
type input "****"
type input "**********"
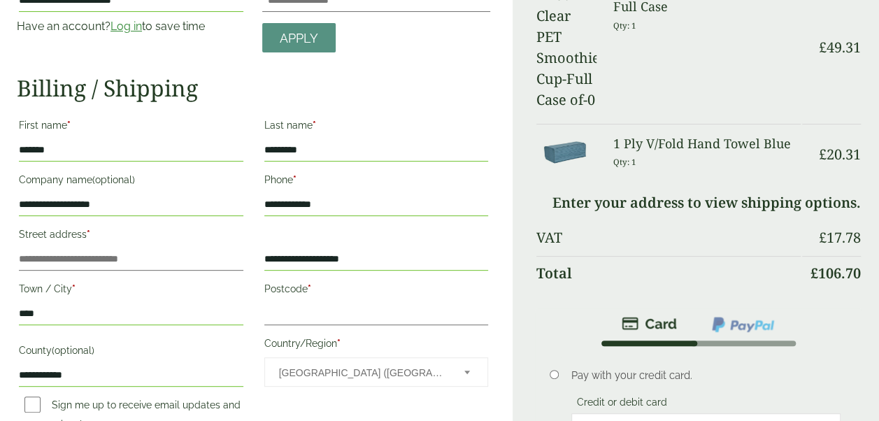
scroll to position [165, 0]
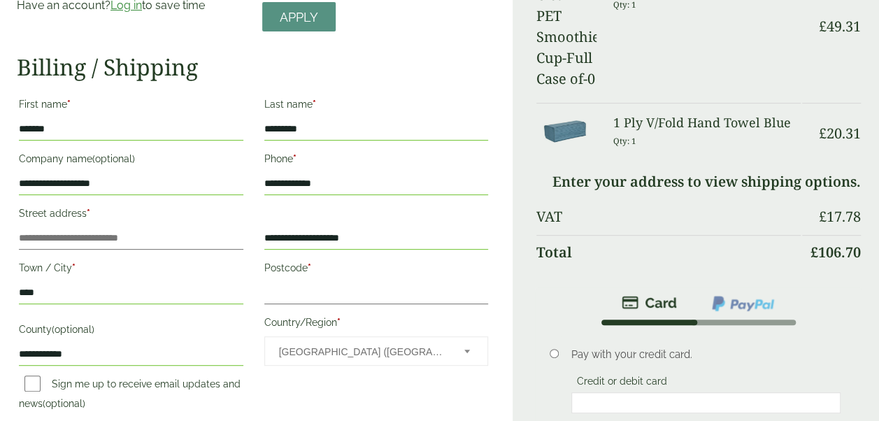
click at [299, 239] on input "**********" at bounding box center [376, 238] width 225 height 22
type input "**********"
type input "*********"
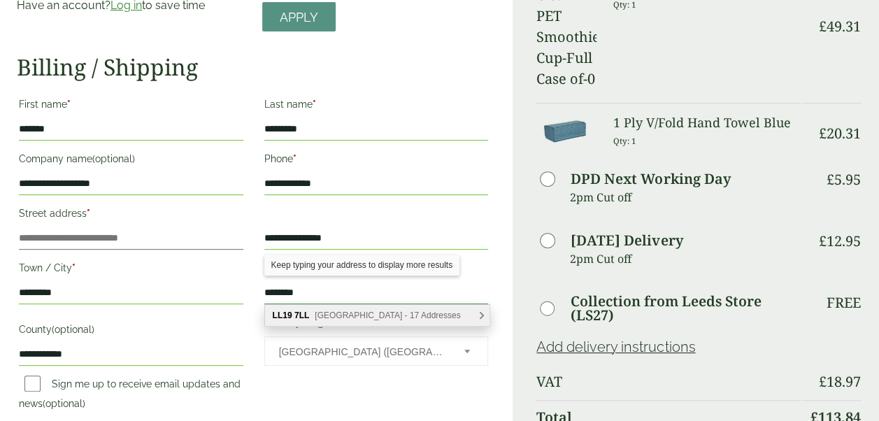
type input "********"
click at [311, 316] on div "LL19 7LL Beach Road West, Prestatyn - 17 Addresses" at bounding box center [377, 315] width 225 height 21
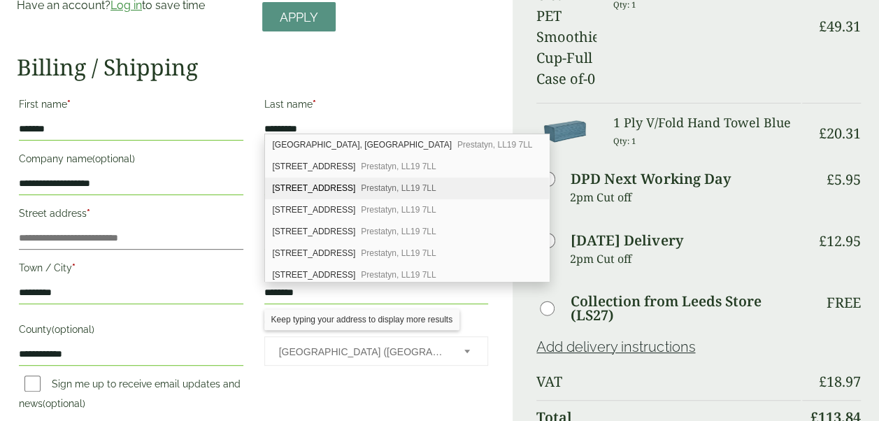
click at [336, 178] on div "23 Beach Road West Prestatyn, LL19 7LL" at bounding box center [407, 189] width 284 height 22
type input "**********"
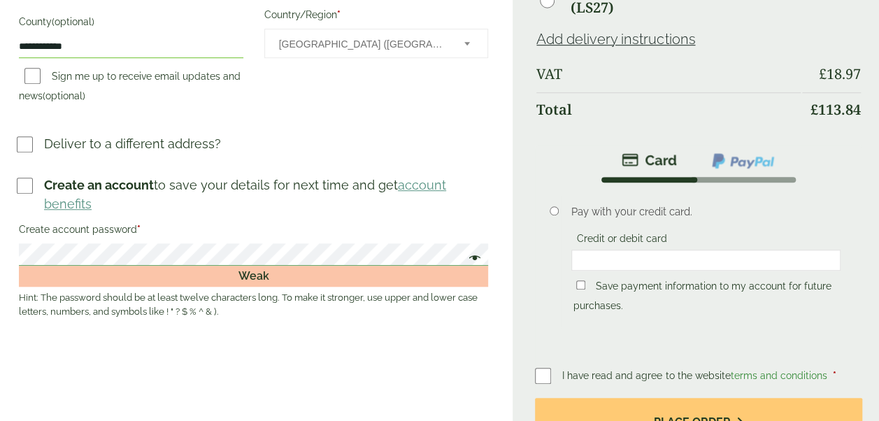
scroll to position [515, 0]
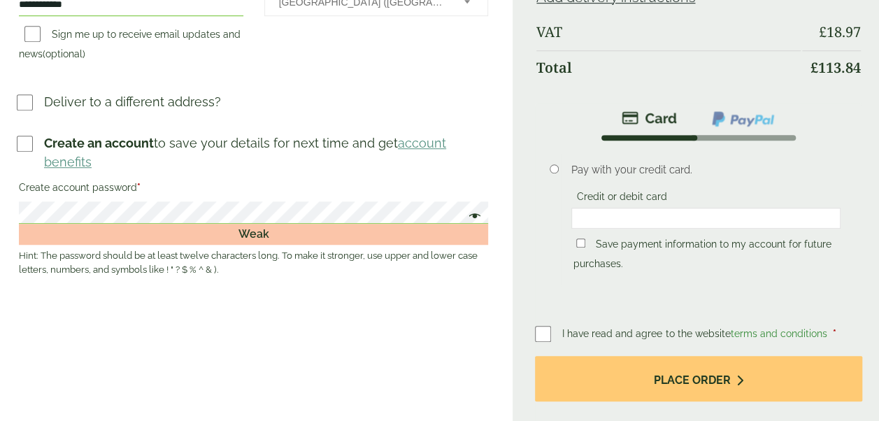
click at [393, 232] on div "Weak" at bounding box center [253, 234] width 469 height 21
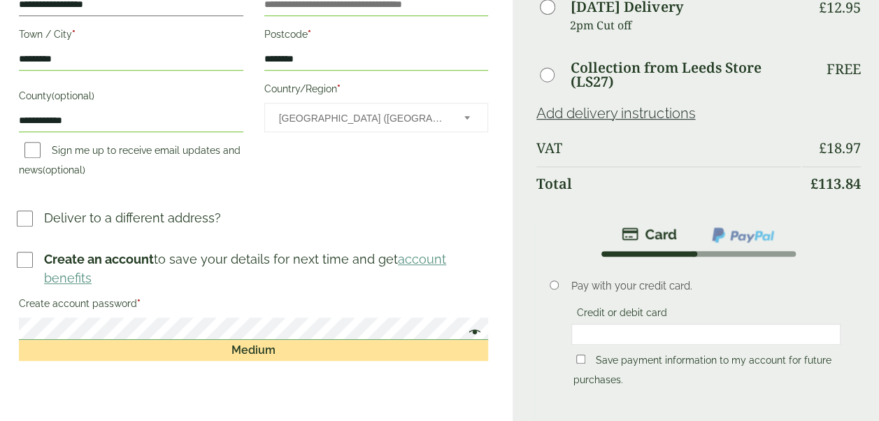
scroll to position [420, 0]
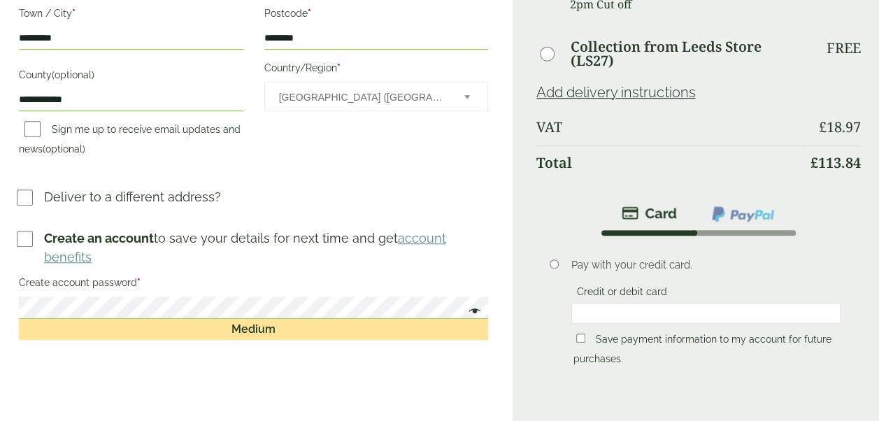
click at [712, 303] on div at bounding box center [706, 313] width 269 height 21
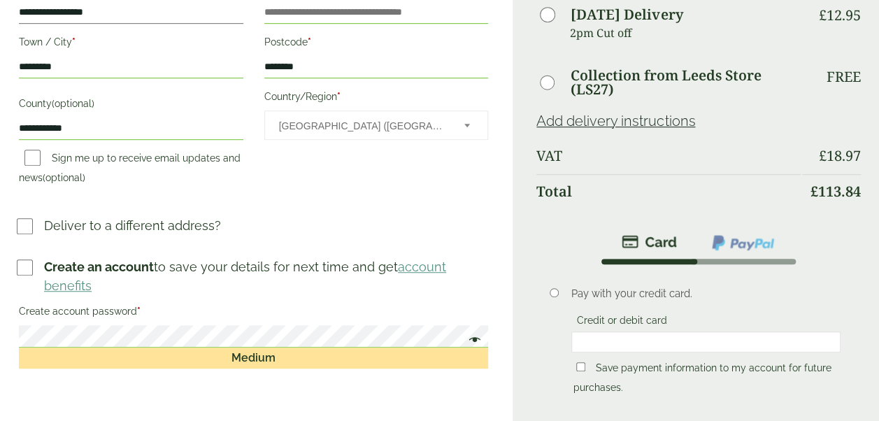
scroll to position [490, 0]
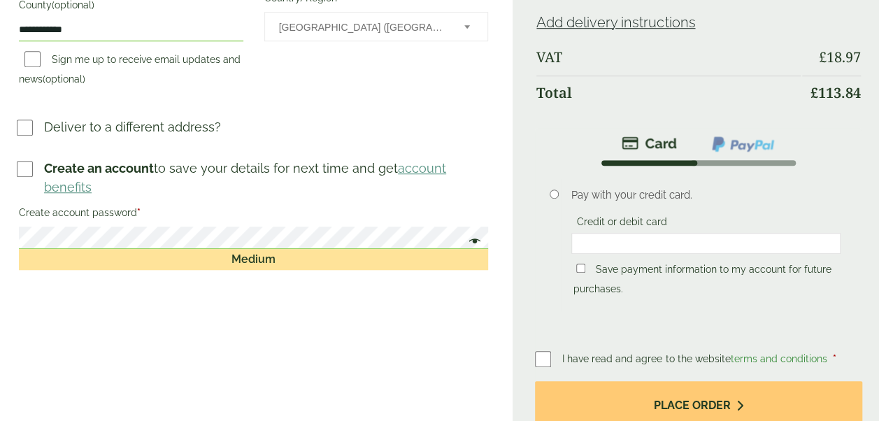
click at [842, 177] on div "Pay with your credit card. Credit or debit card Save payment information to my …" at bounding box center [706, 244] width 290 height 134
click at [765, 237] on iframe at bounding box center [706, 243] width 261 height 13
click at [852, 166] on li "Pay with your credit card. Credit or debit card Save payment information to my …" at bounding box center [698, 249] width 327 height 167
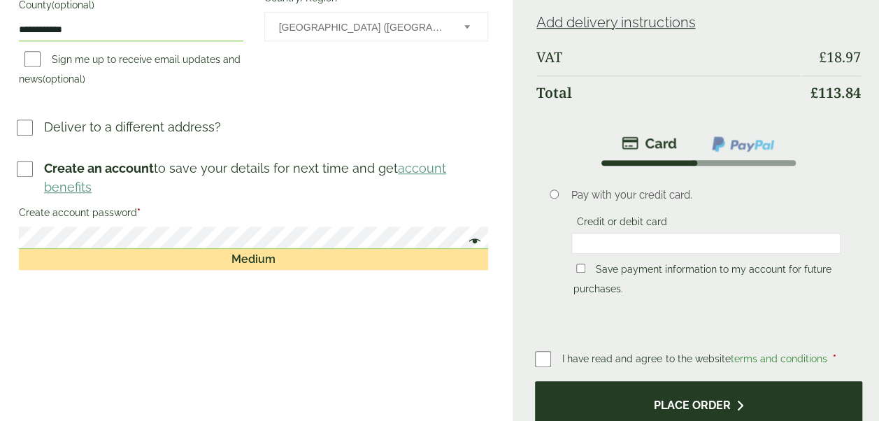
click at [742, 381] on button "Place order" at bounding box center [698, 403] width 327 height 45
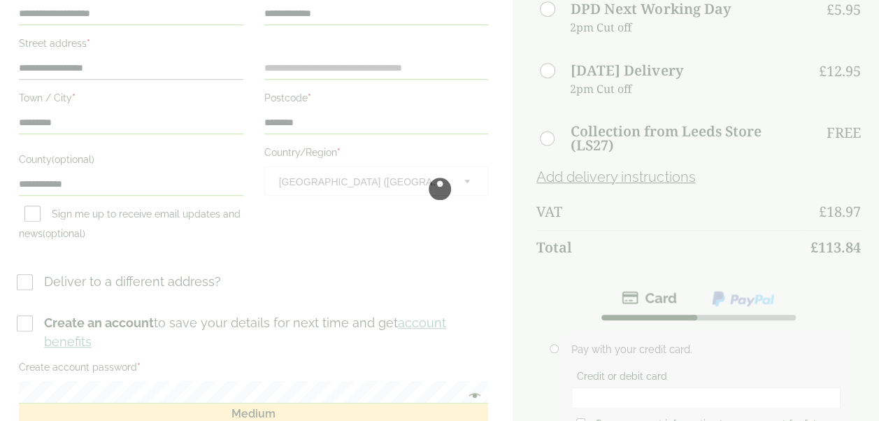
scroll to position [420, 0]
